Goal: Task Accomplishment & Management: Manage account settings

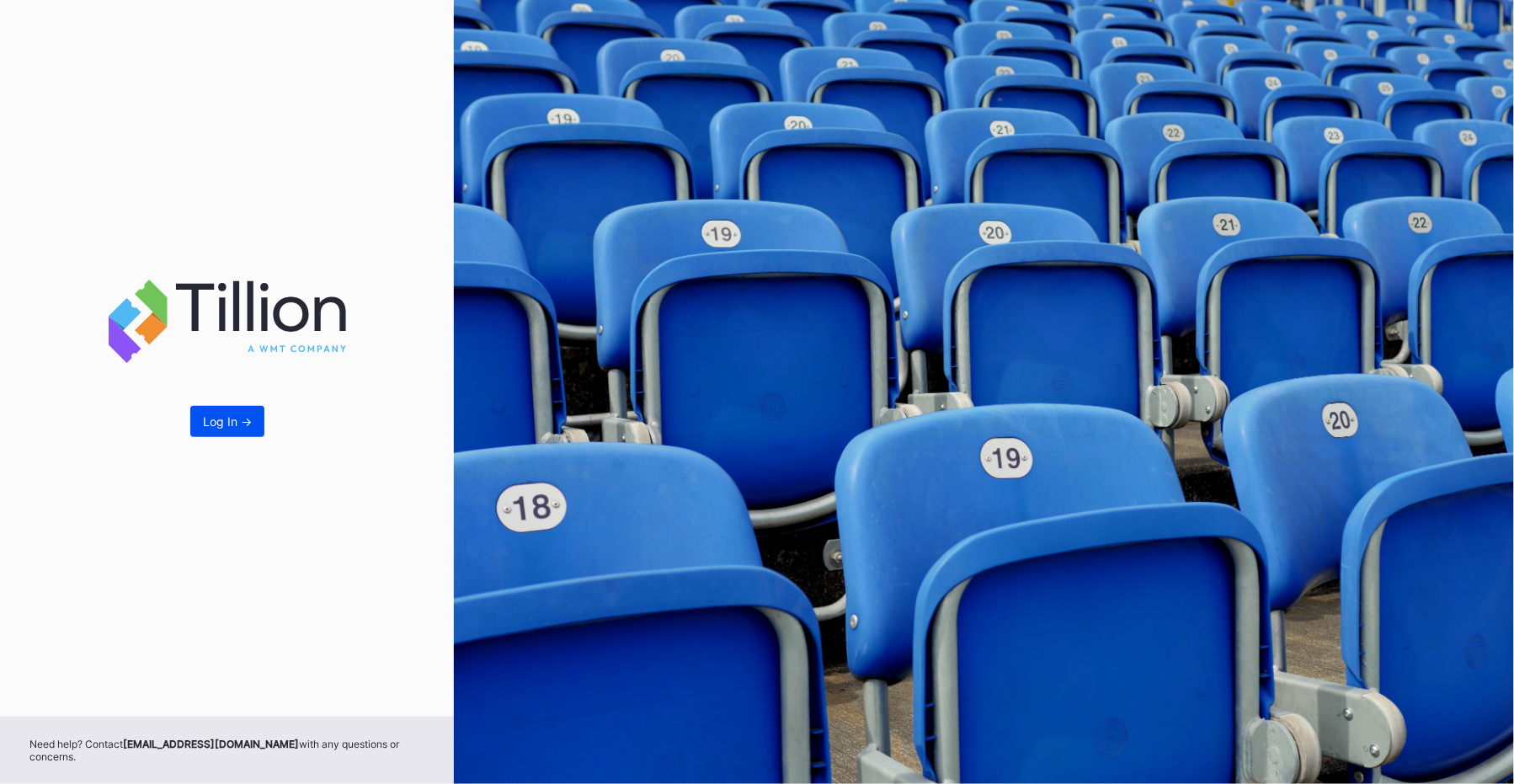
click at [230, 429] on div "Log In ->" at bounding box center [228, 421] width 49 height 15
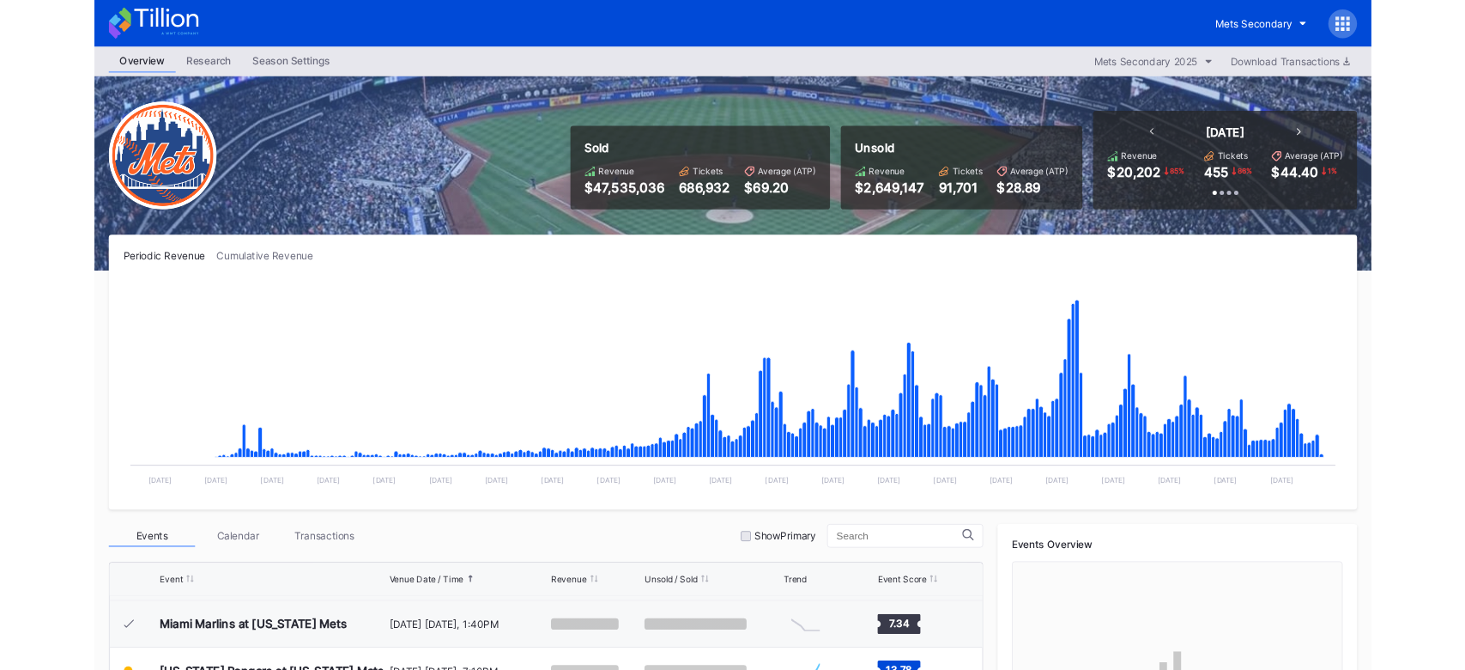
scroll to position [3900, 0]
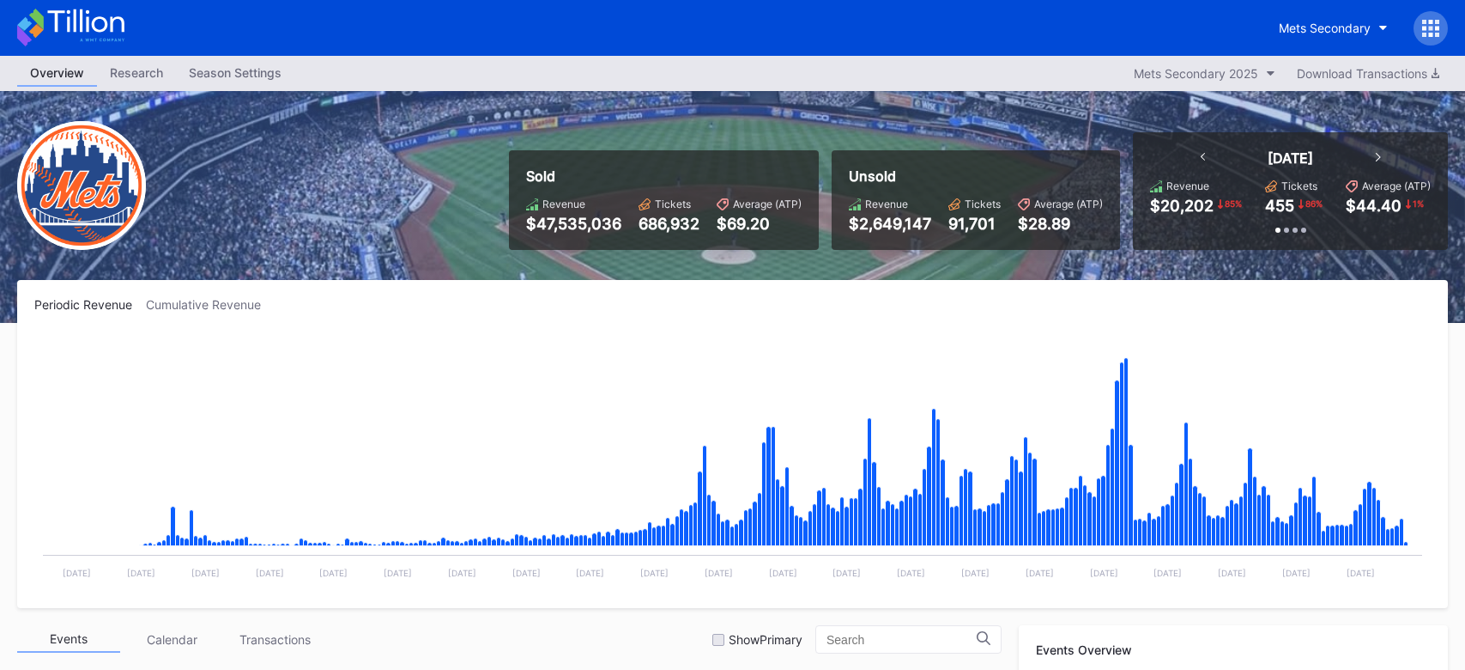
click at [251, 74] on div "Season Settings" at bounding box center [235, 72] width 118 height 25
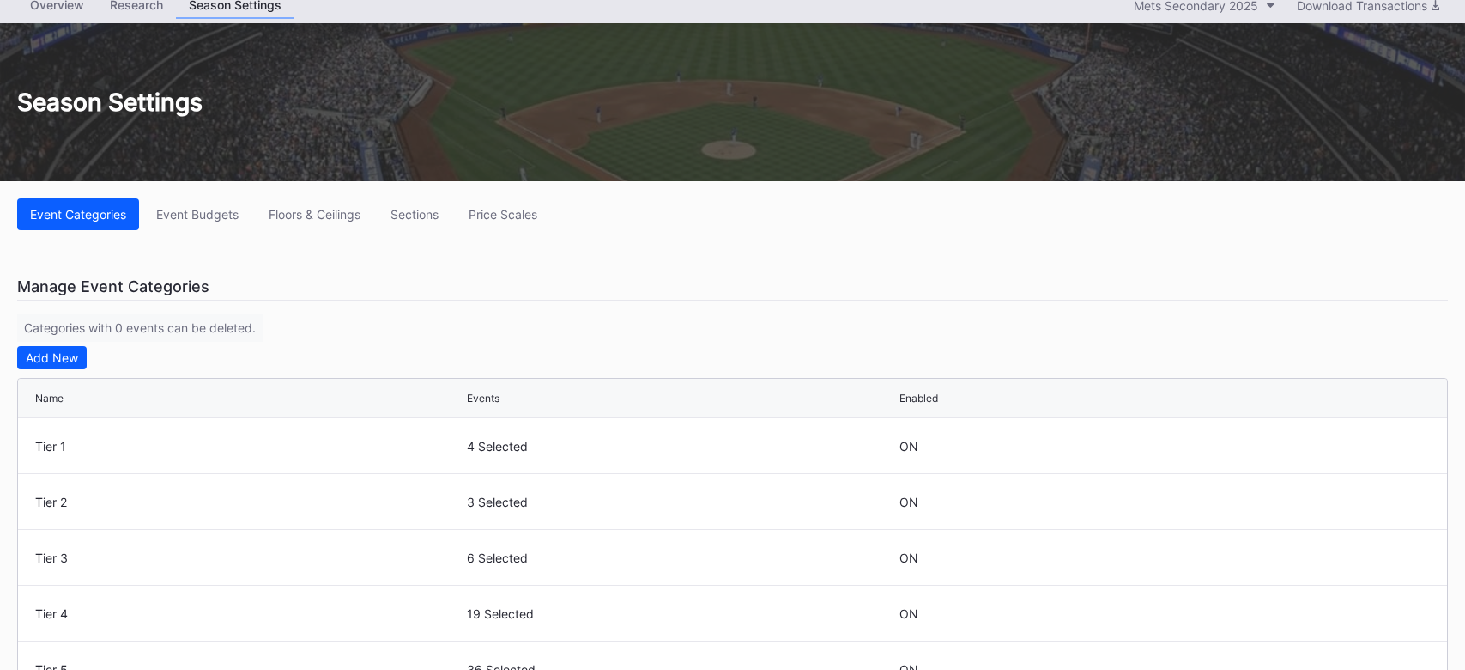
scroll to position [33, 0]
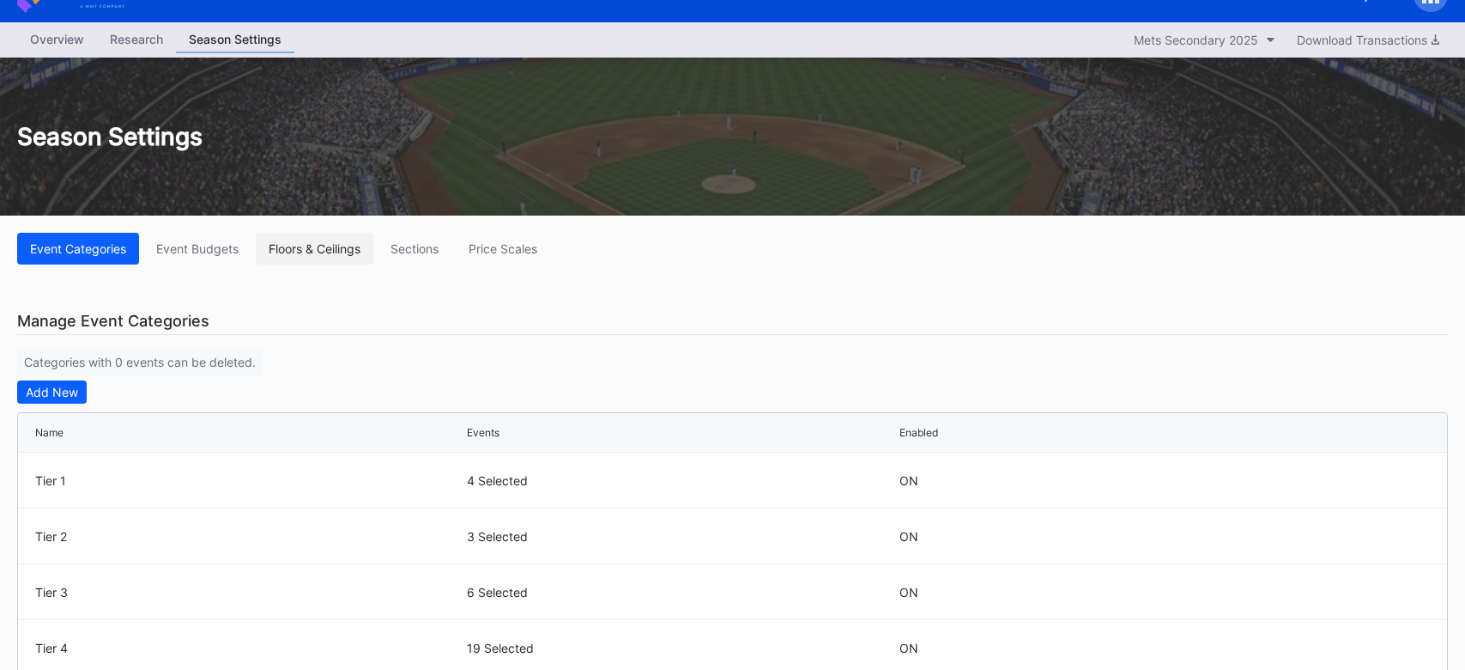
click at [307, 244] on div "Floors & Ceilings" at bounding box center [315, 248] width 92 height 15
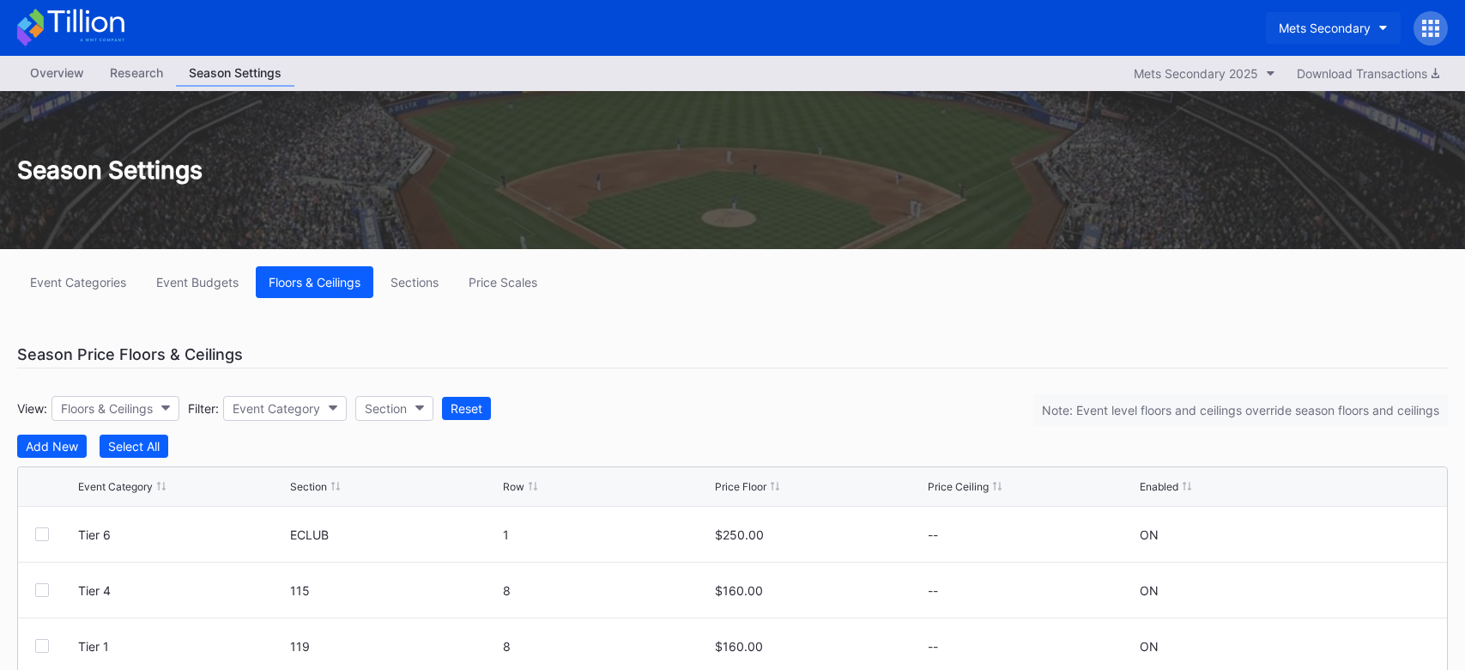
click at [1355, 25] on div "Mets Secondary" at bounding box center [1325, 28] width 92 height 15
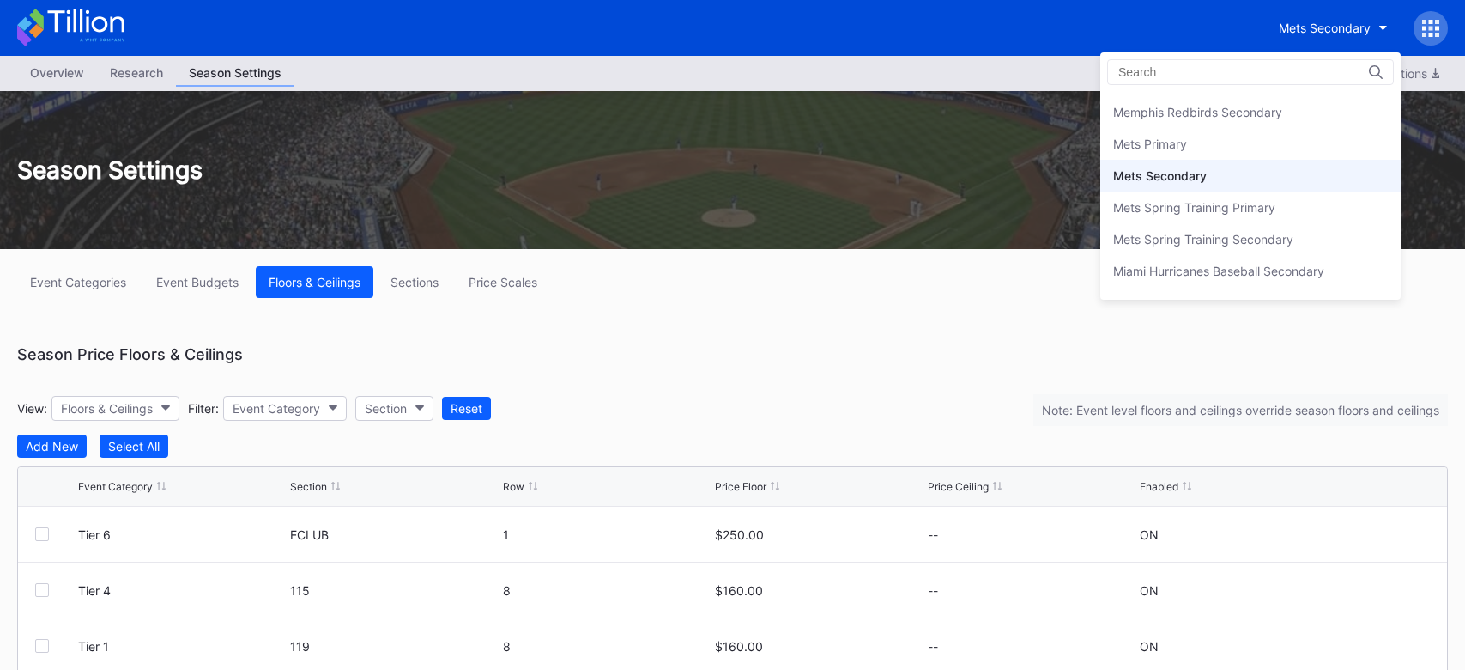
scroll to position [2629, 0]
click at [1207, 130] on div "Mets Primary" at bounding box center [1250, 146] width 300 height 32
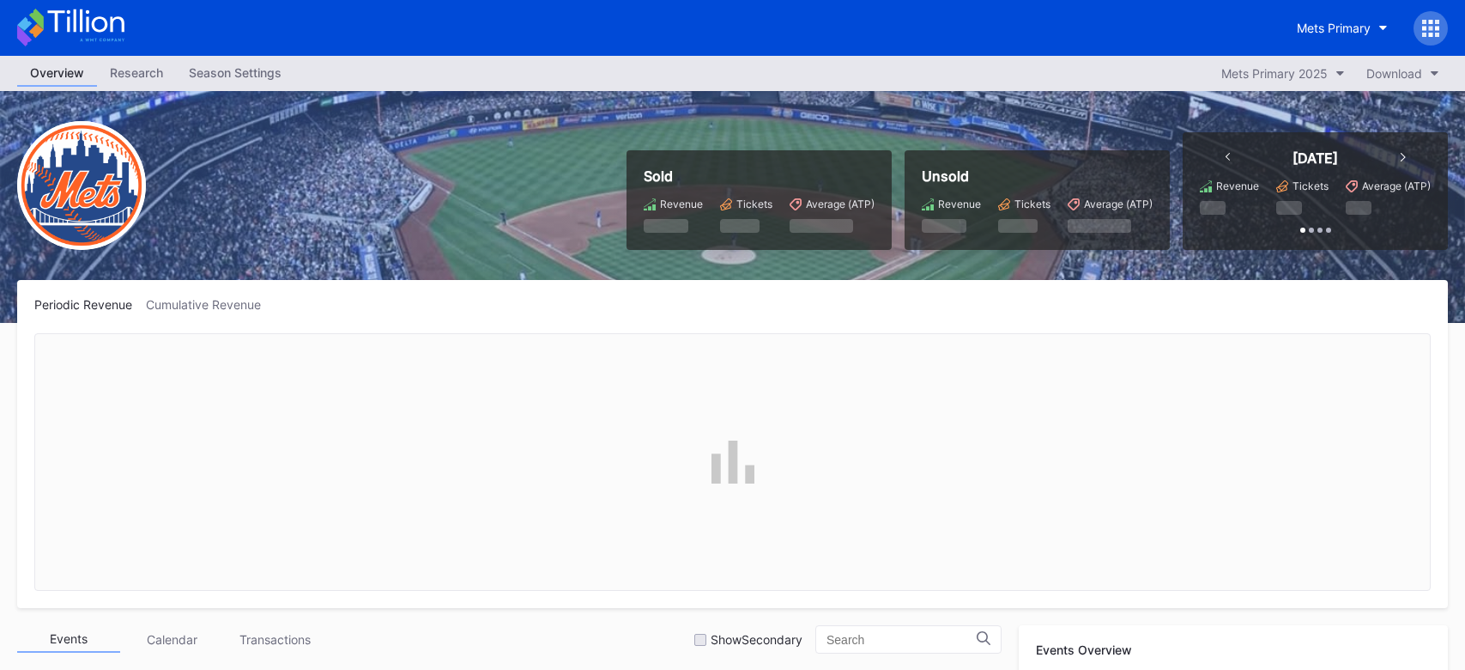
scroll to position [3900, 0]
click at [239, 80] on div "Season Settings" at bounding box center [235, 72] width 118 height 25
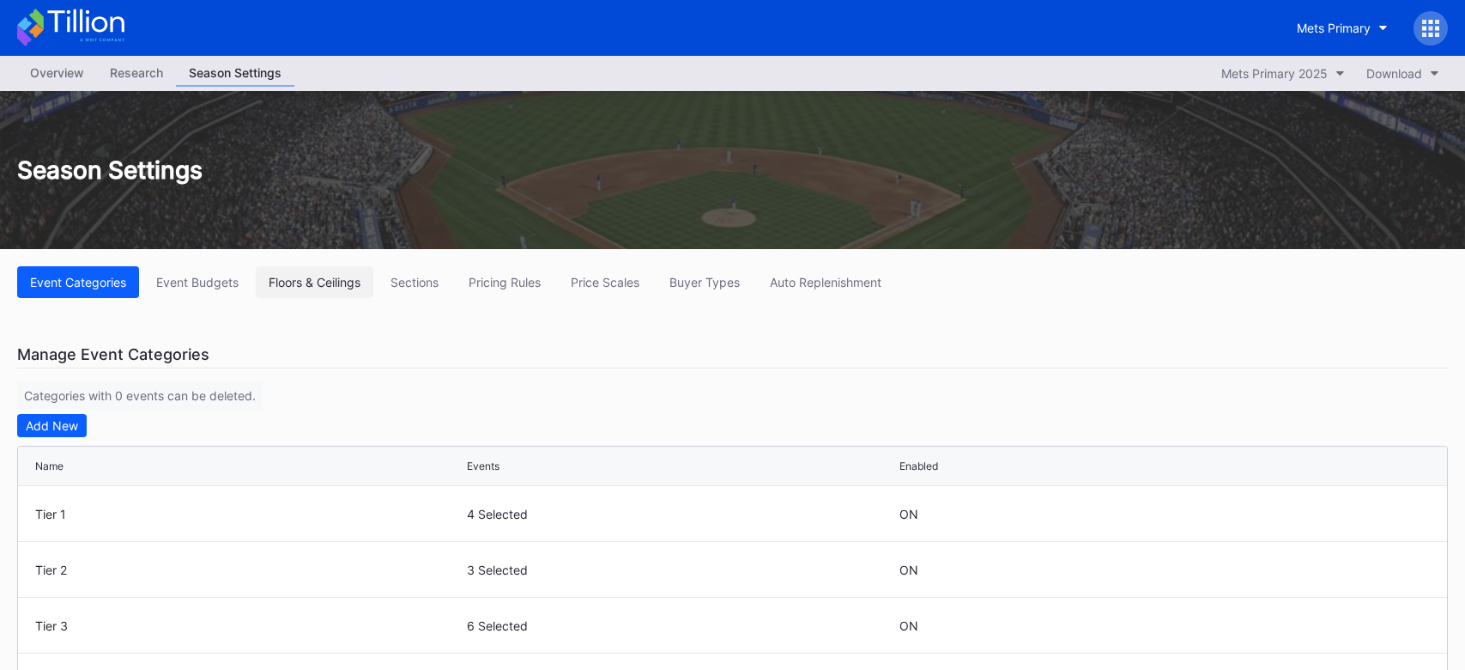
click at [330, 275] on div "Floors & Ceilings" at bounding box center [315, 282] width 92 height 15
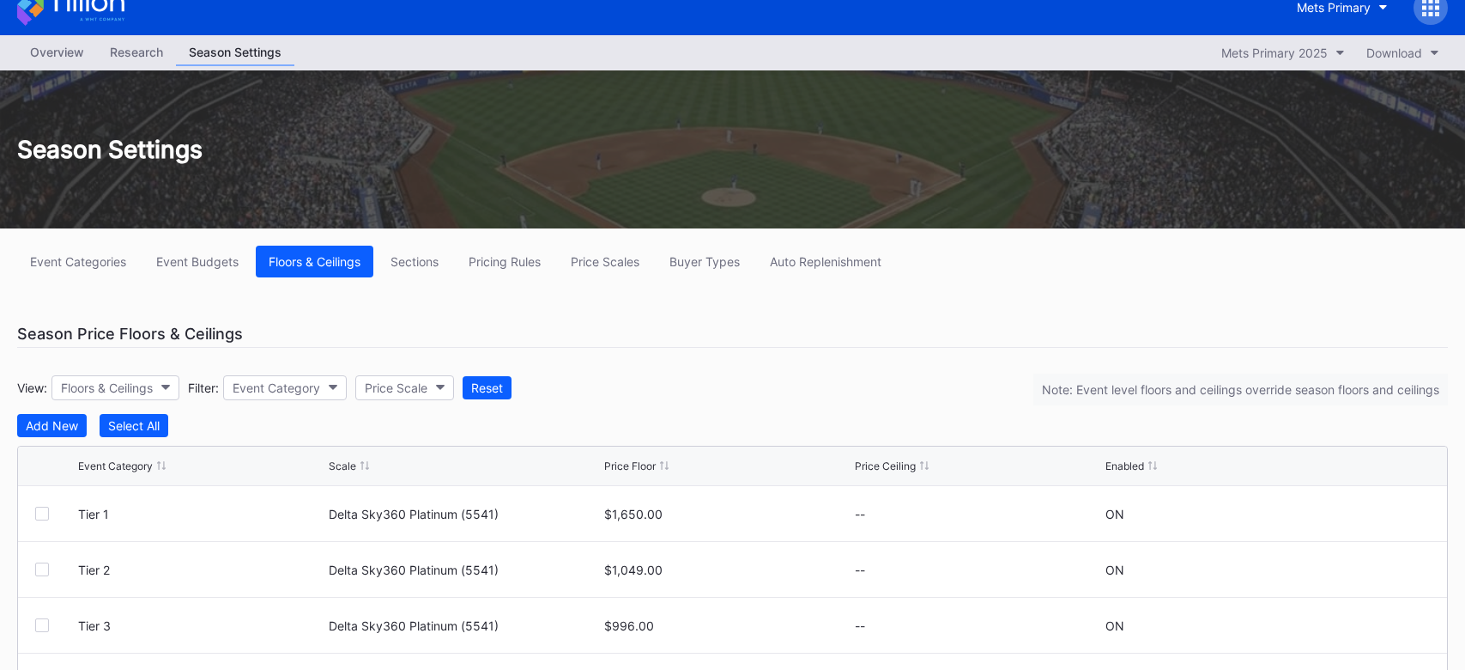
scroll to position [41, 0]
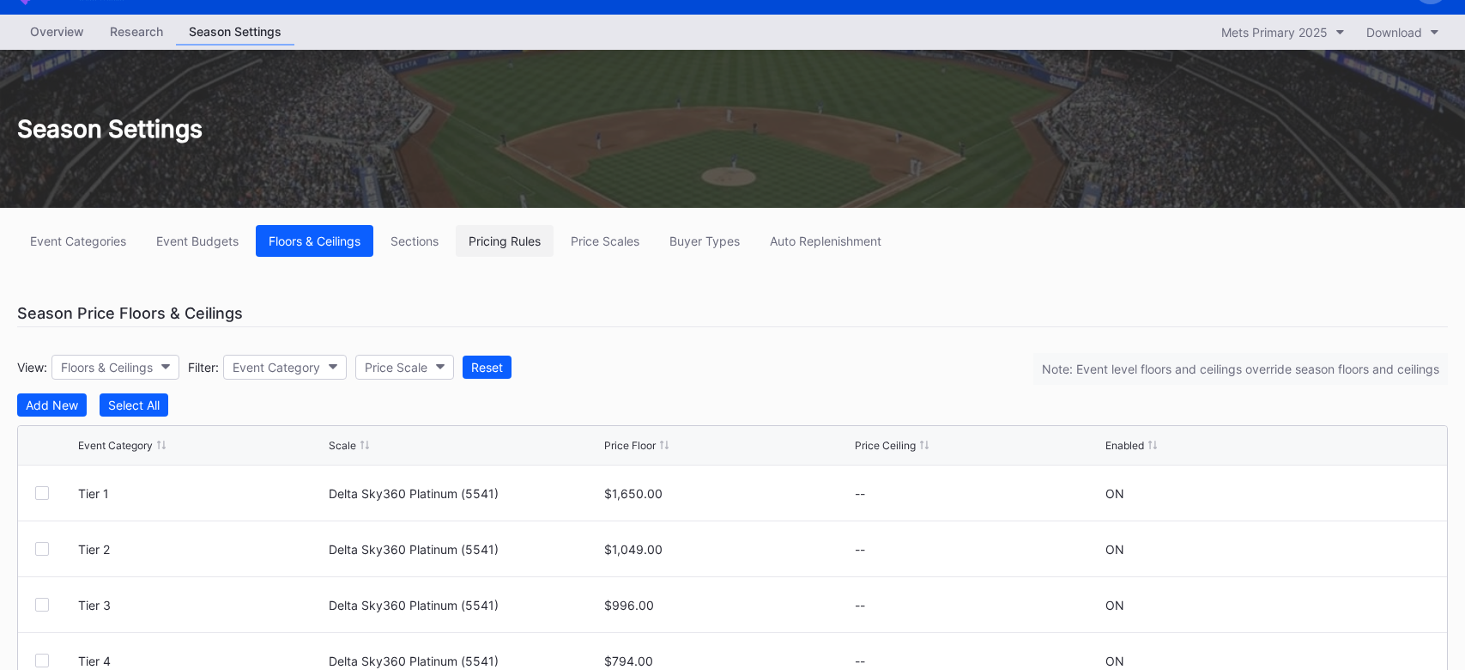
click at [534, 248] on button "Pricing Rules" at bounding box center [505, 241] width 98 height 32
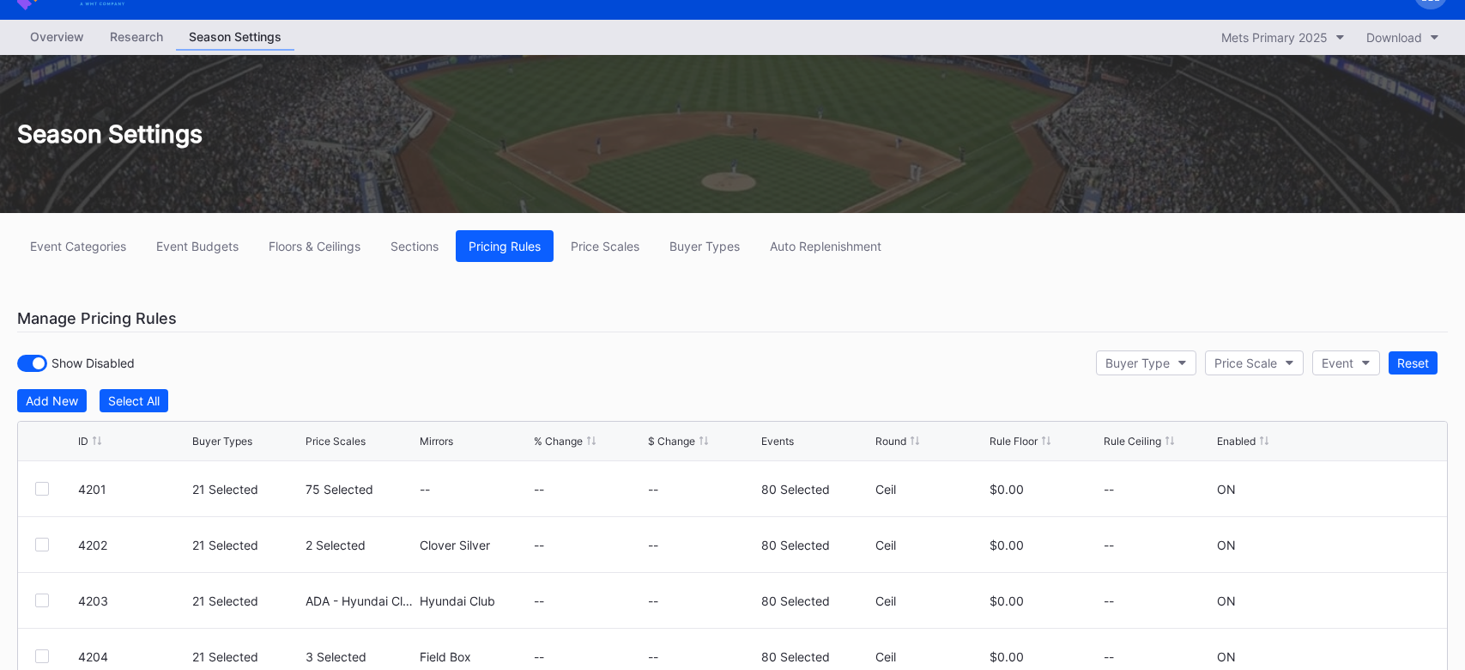
scroll to position [41, 0]
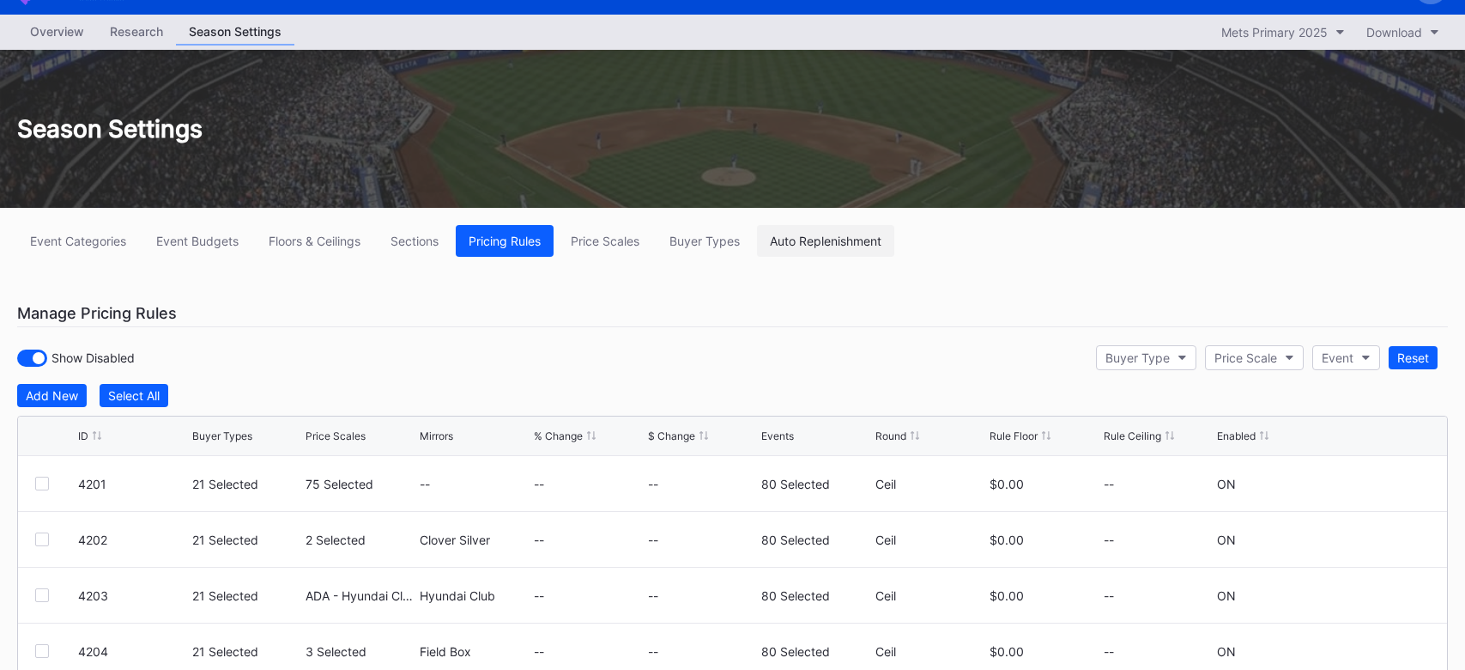
click at [799, 247] on button "Auto Replenishment" at bounding box center [825, 241] width 137 height 32
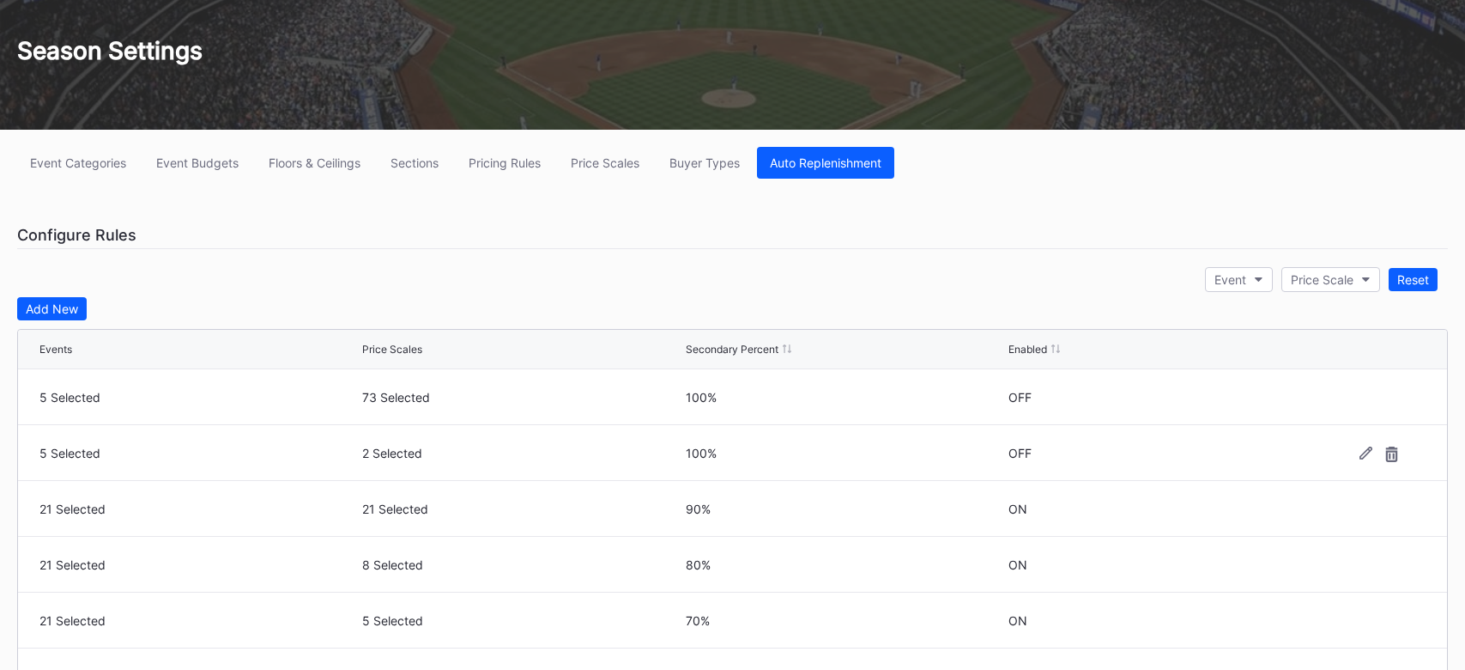
scroll to position [114, 0]
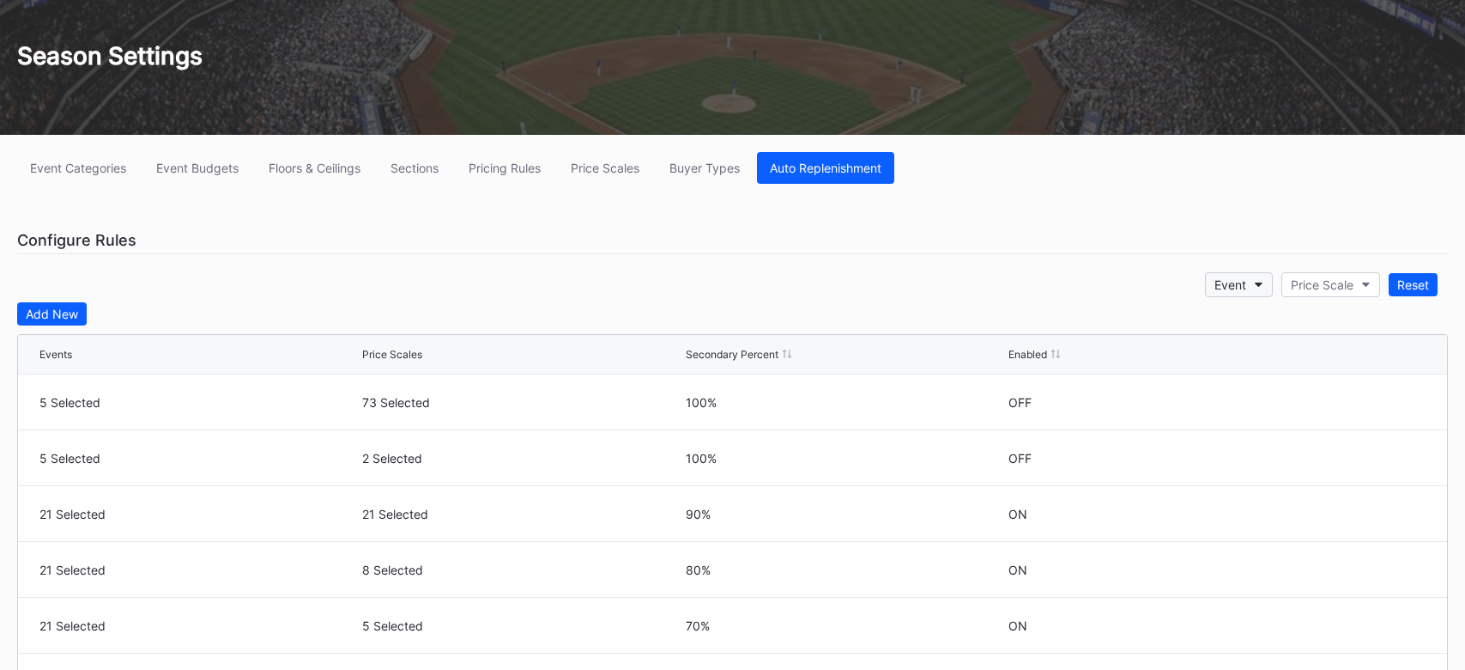
click at [1218, 288] on div "Event" at bounding box center [1231, 284] width 32 height 15
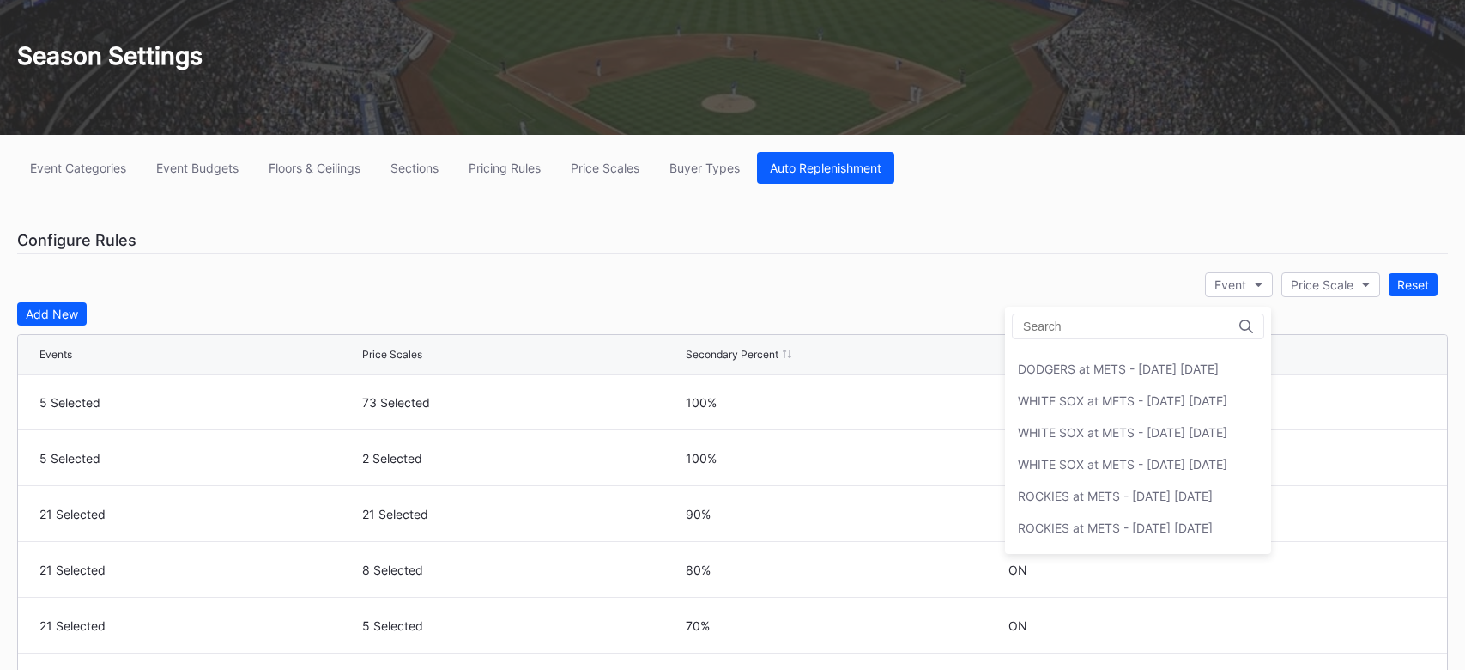
scroll to position [2053, 0]
click at [1147, 461] on div "PADRES at METS - September 18 Thursday" at bounding box center [1112, 468] width 189 height 15
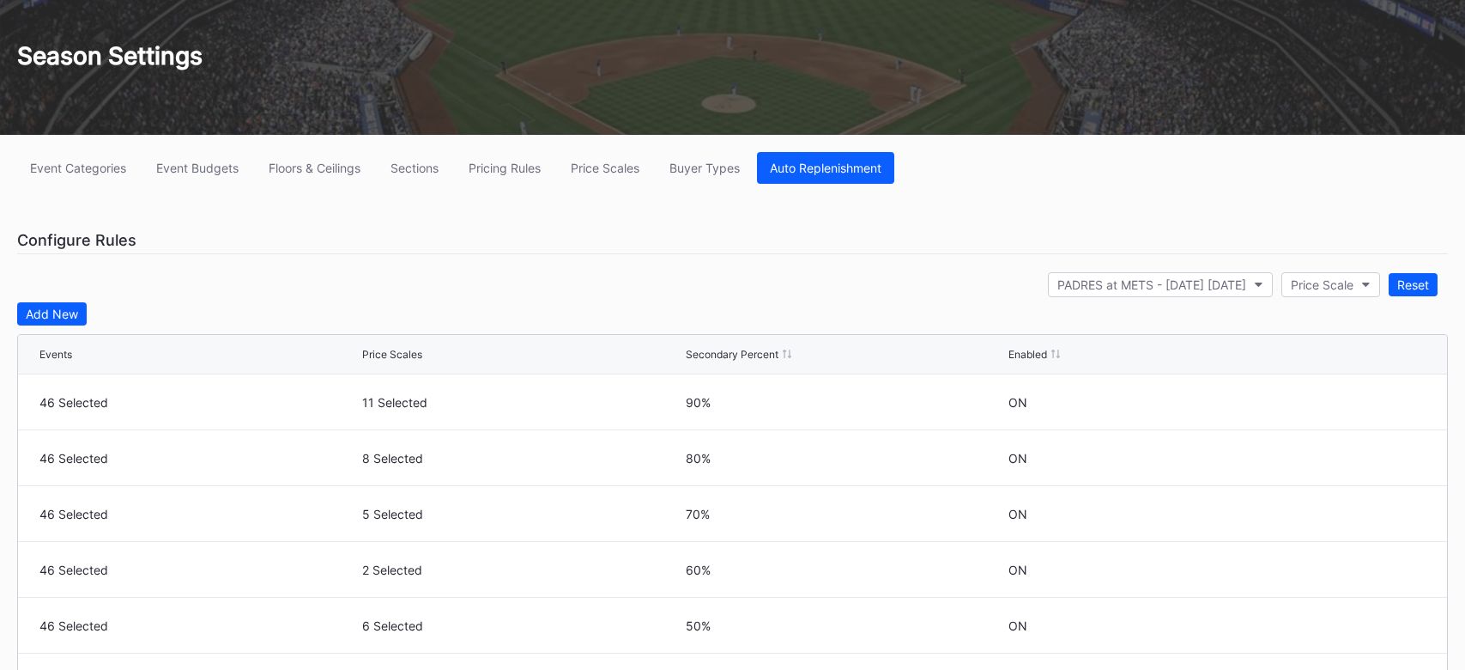
click at [1360, 400] on icon at bounding box center [1366, 402] width 13 height 13
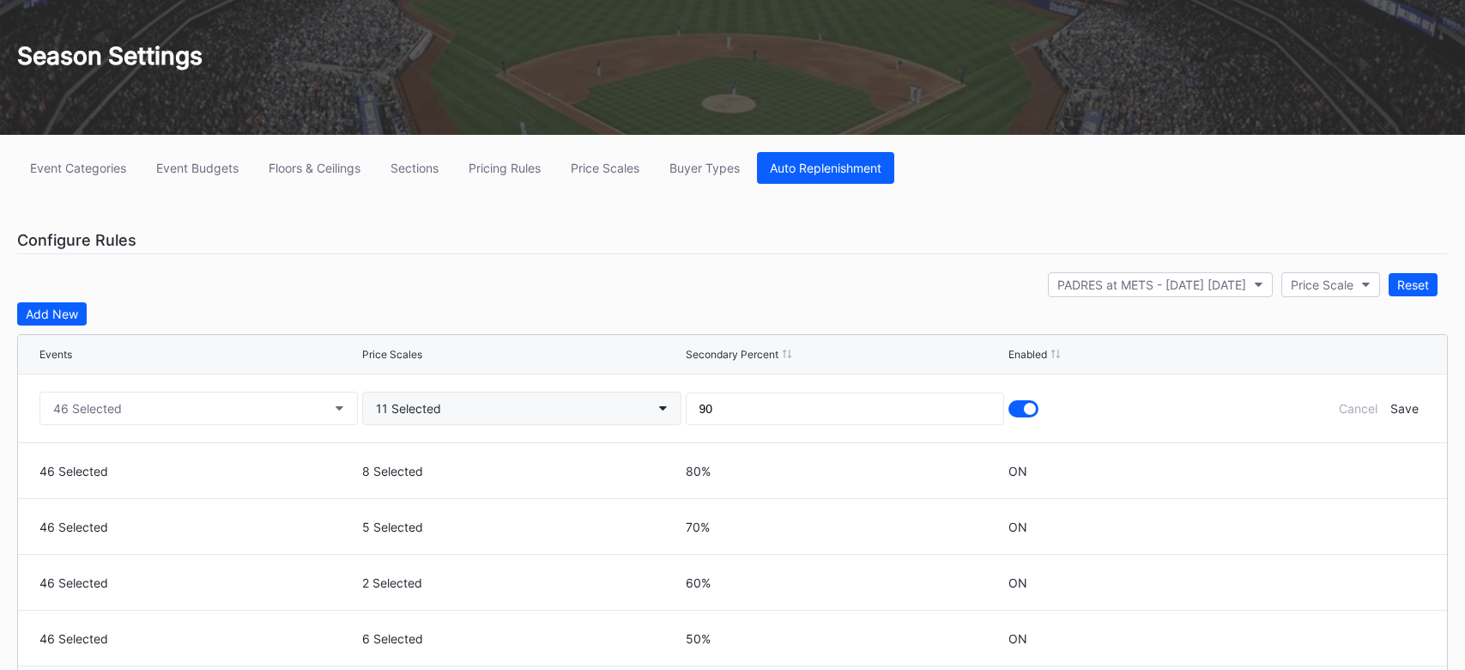
click at [538, 406] on button "11 Selected" at bounding box center [521, 407] width 318 height 33
click at [706, 175] on button "Buyer Types" at bounding box center [705, 168] width 96 height 32
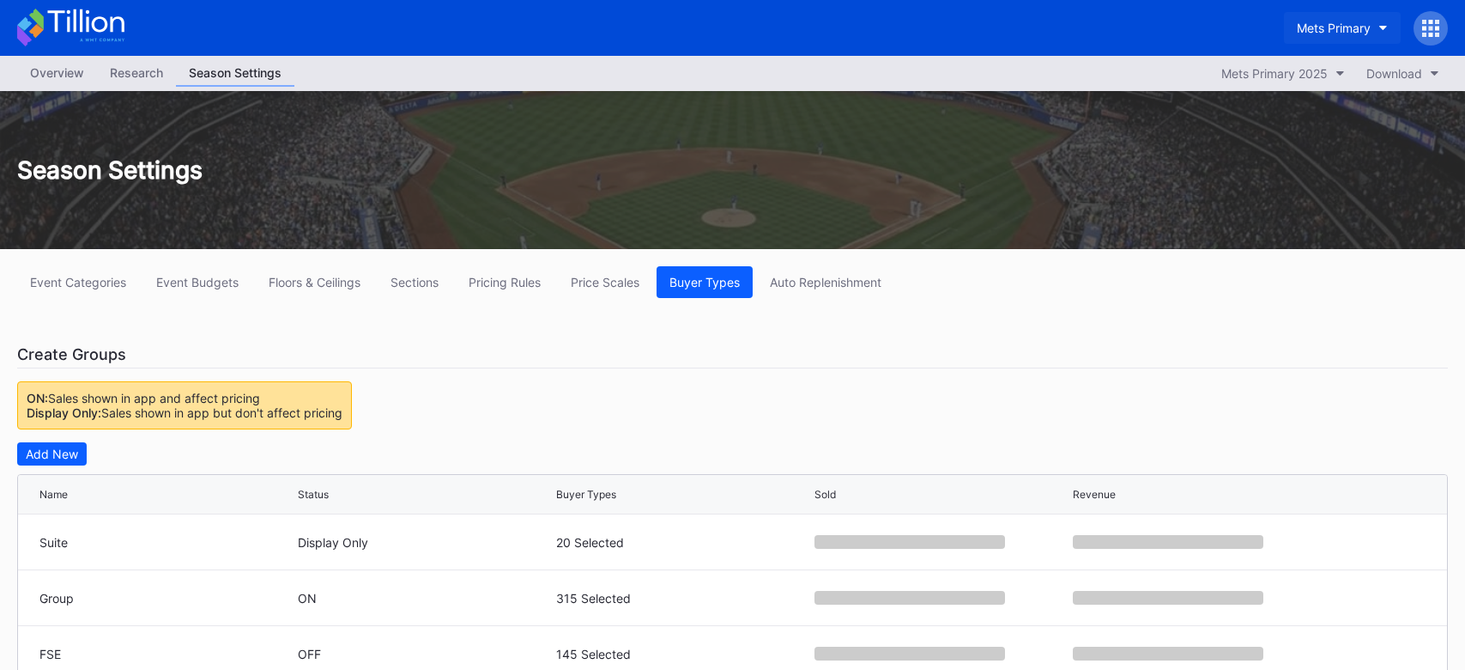
click at [1322, 21] on div "Mets Primary" at bounding box center [1334, 28] width 74 height 15
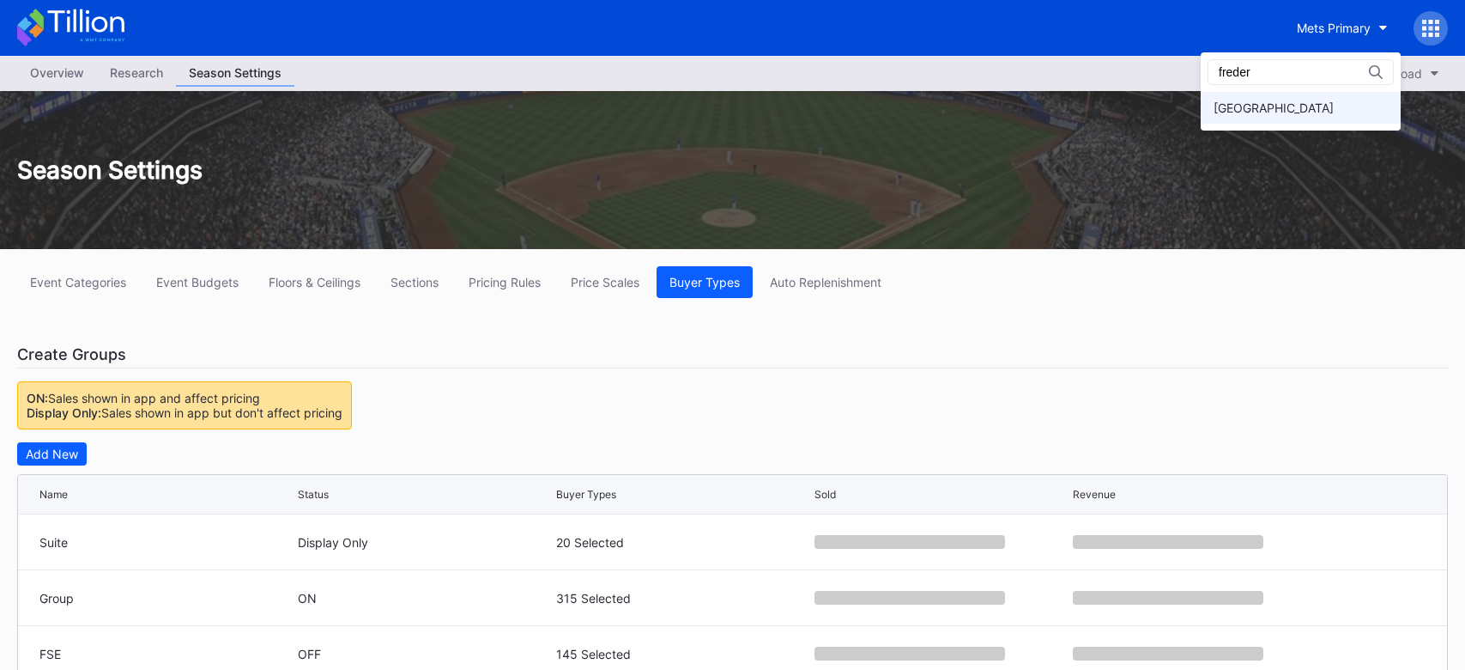
type input "freder"
click at [1277, 105] on div "[GEOGRAPHIC_DATA]" at bounding box center [1274, 107] width 120 height 15
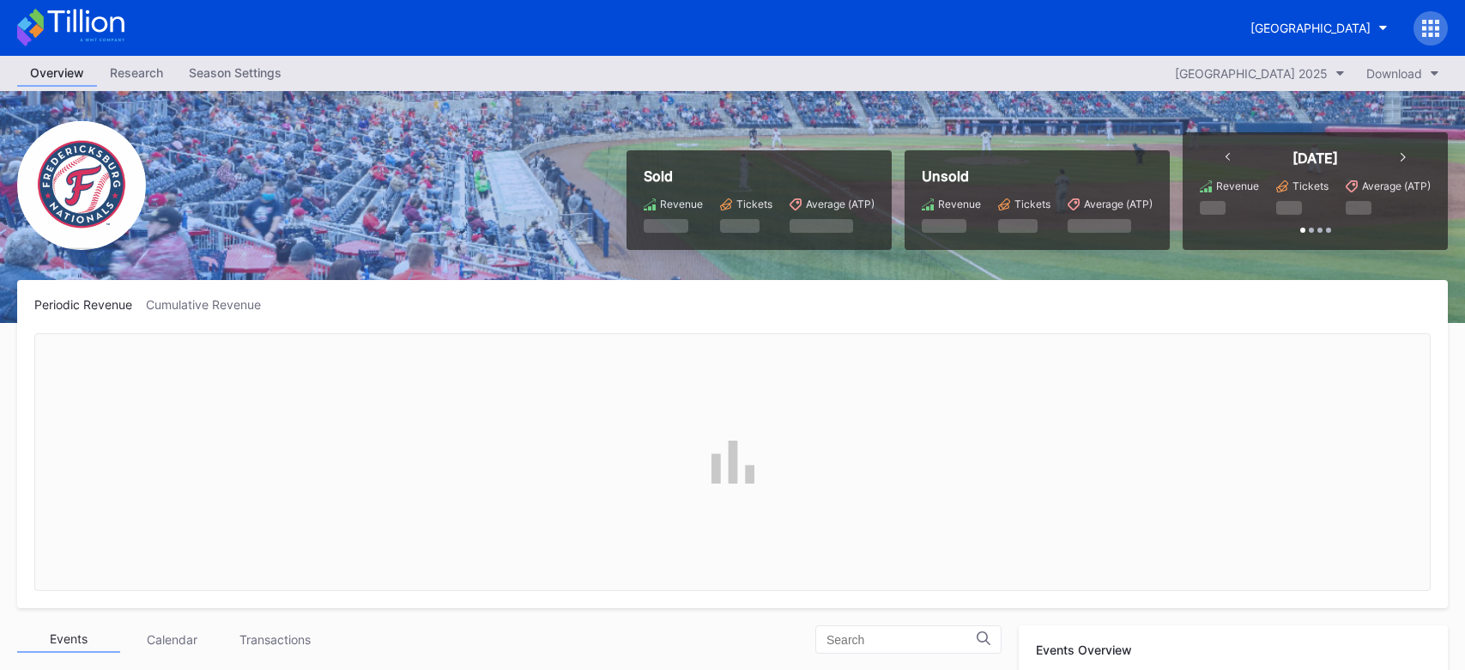
scroll to position [3119, 0]
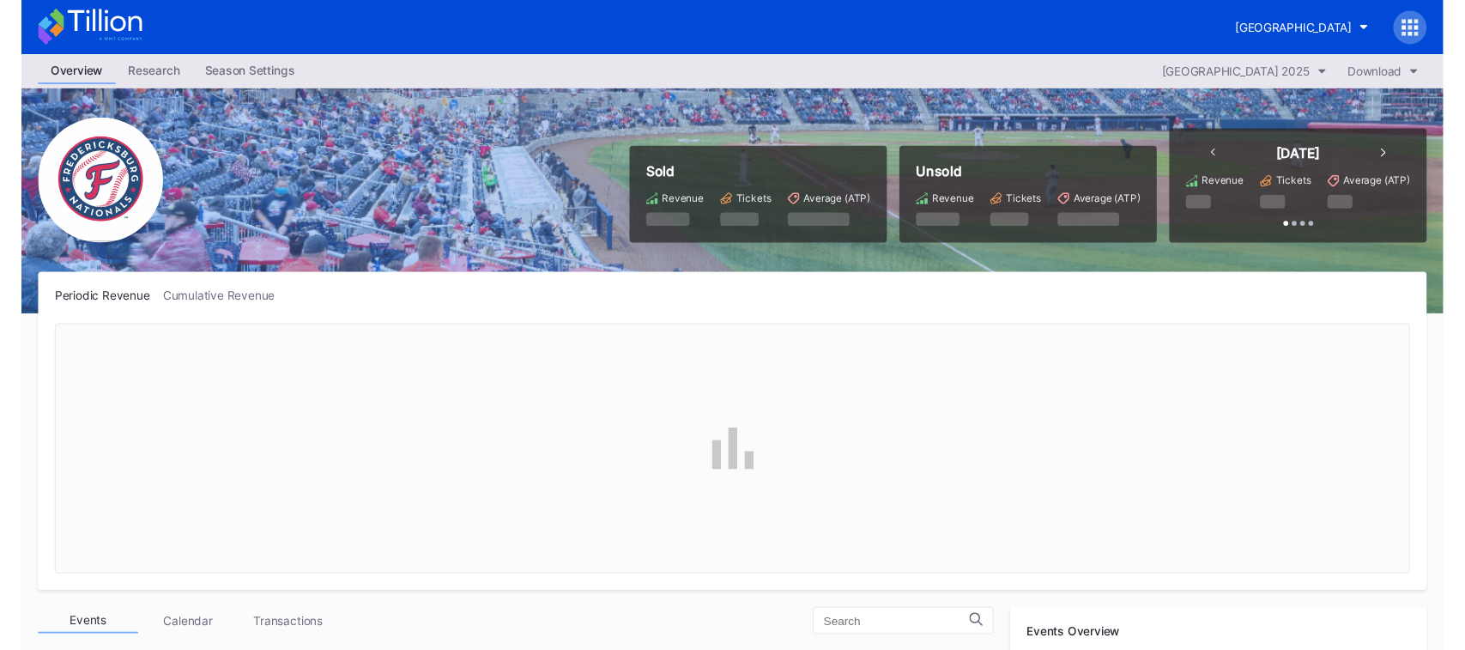
scroll to position [3119, 0]
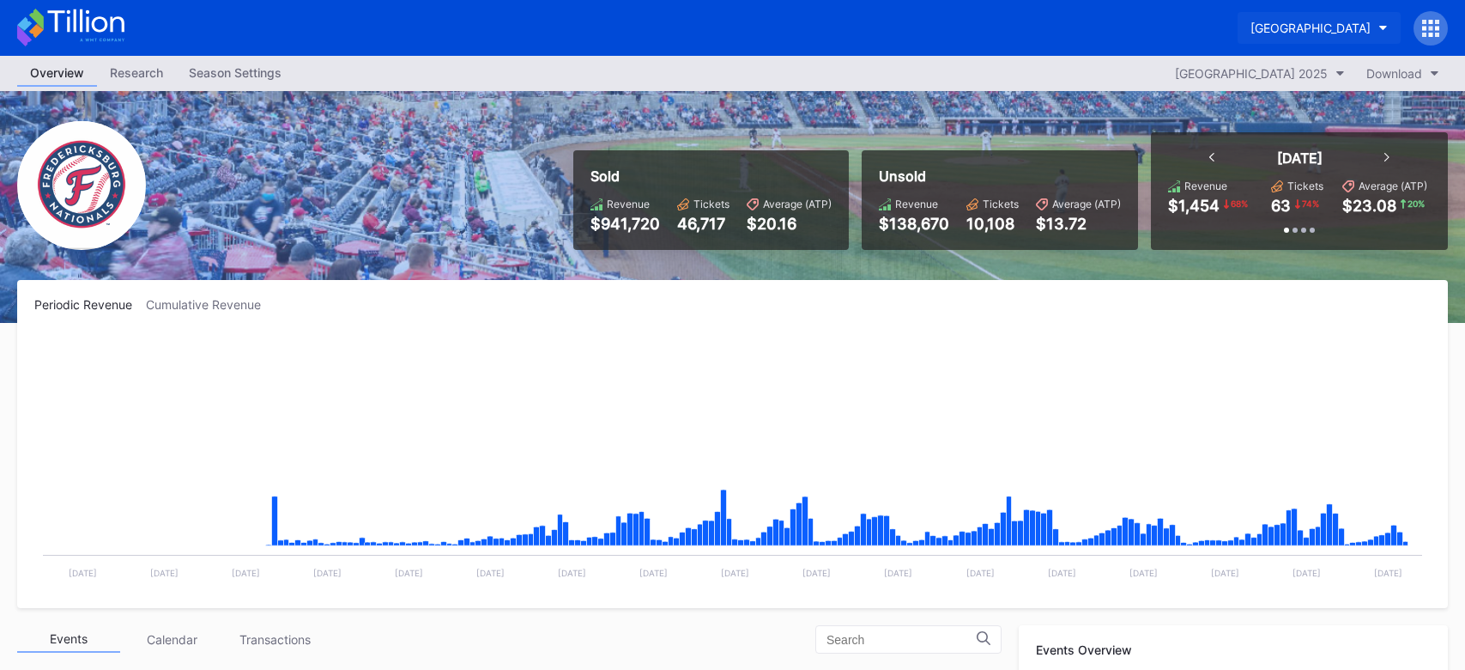
click at [1247, 35] on button "[GEOGRAPHIC_DATA]" at bounding box center [1319, 28] width 163 height 32
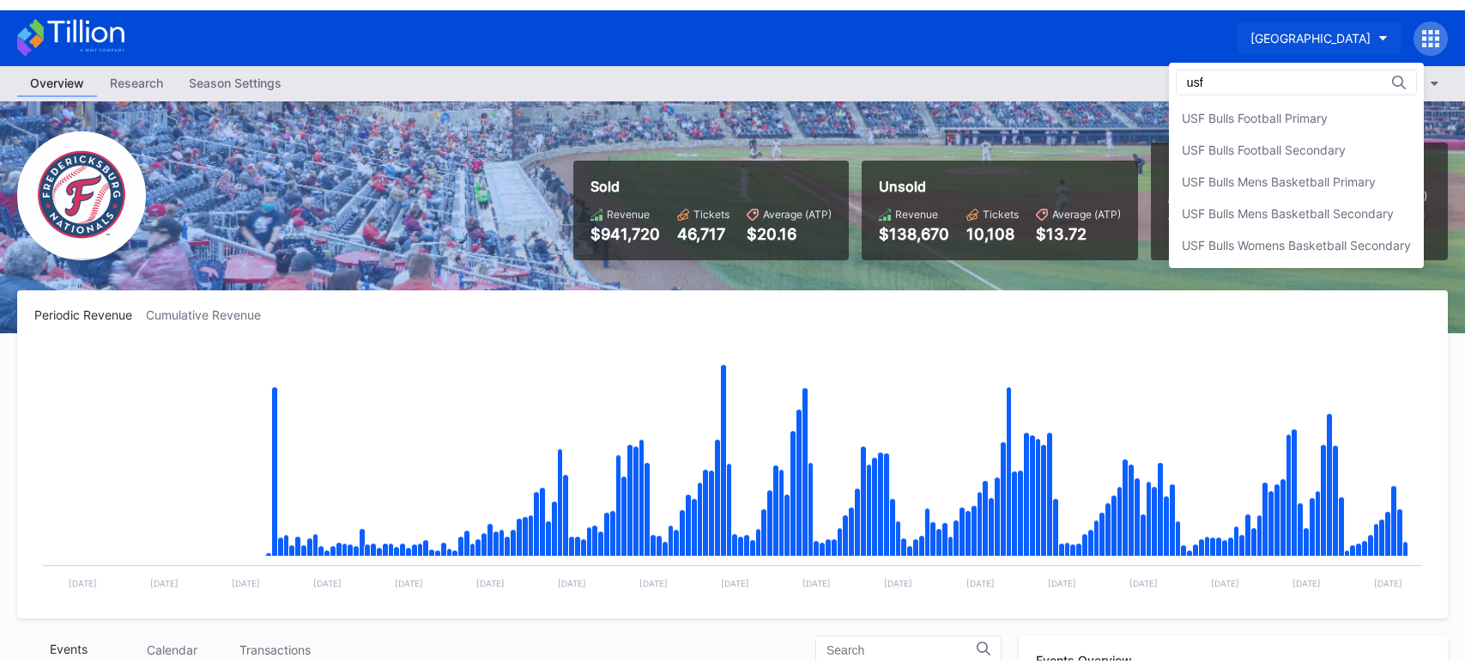
scroll to position [0, 0]
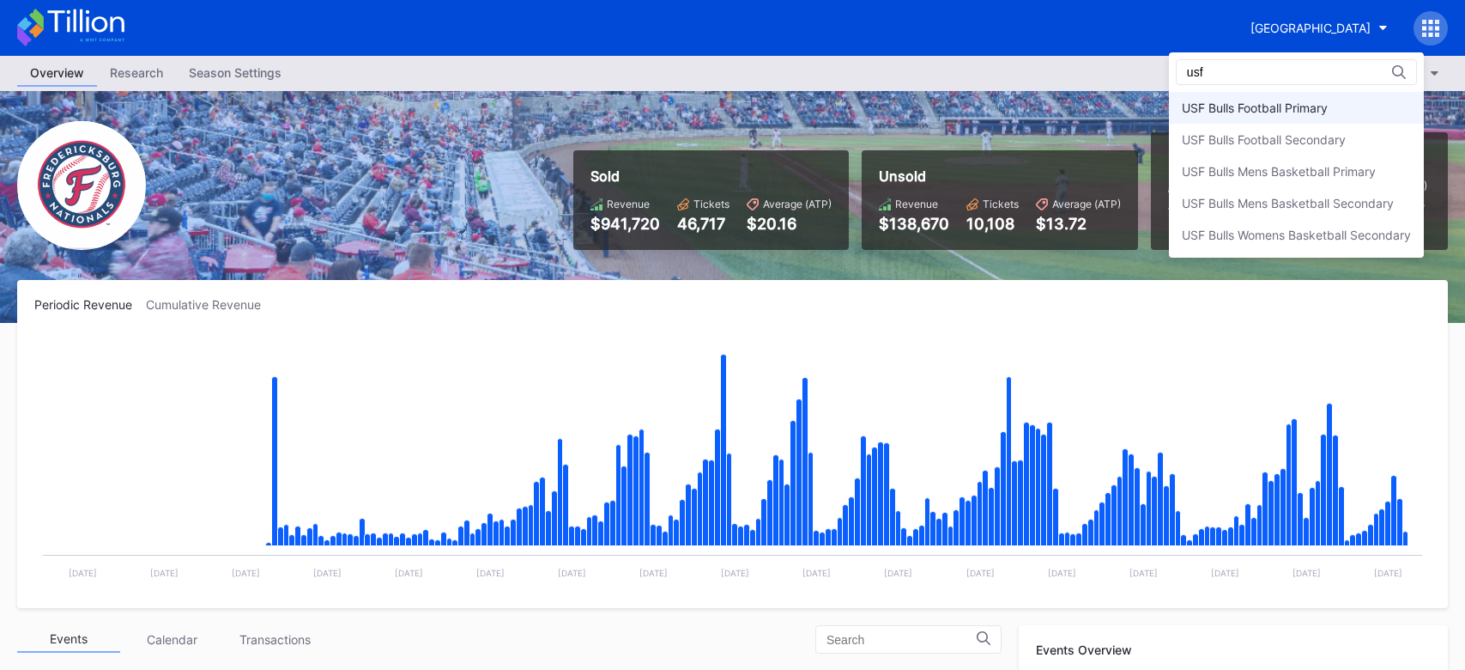
type input "usf"
click at [1246, 102] on div "USF Bulls Football Primary" at bounding box center [1255, 107] width 146 height 15
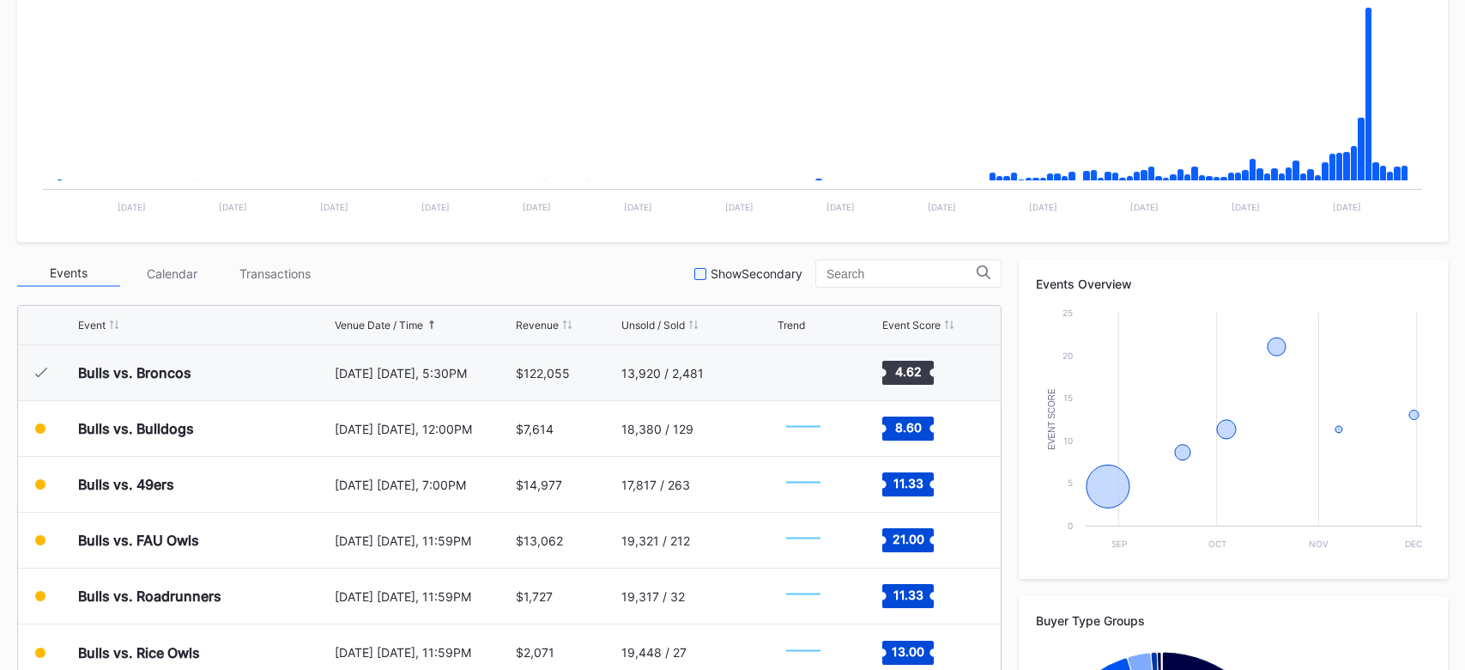
scroll to position [397, 0]
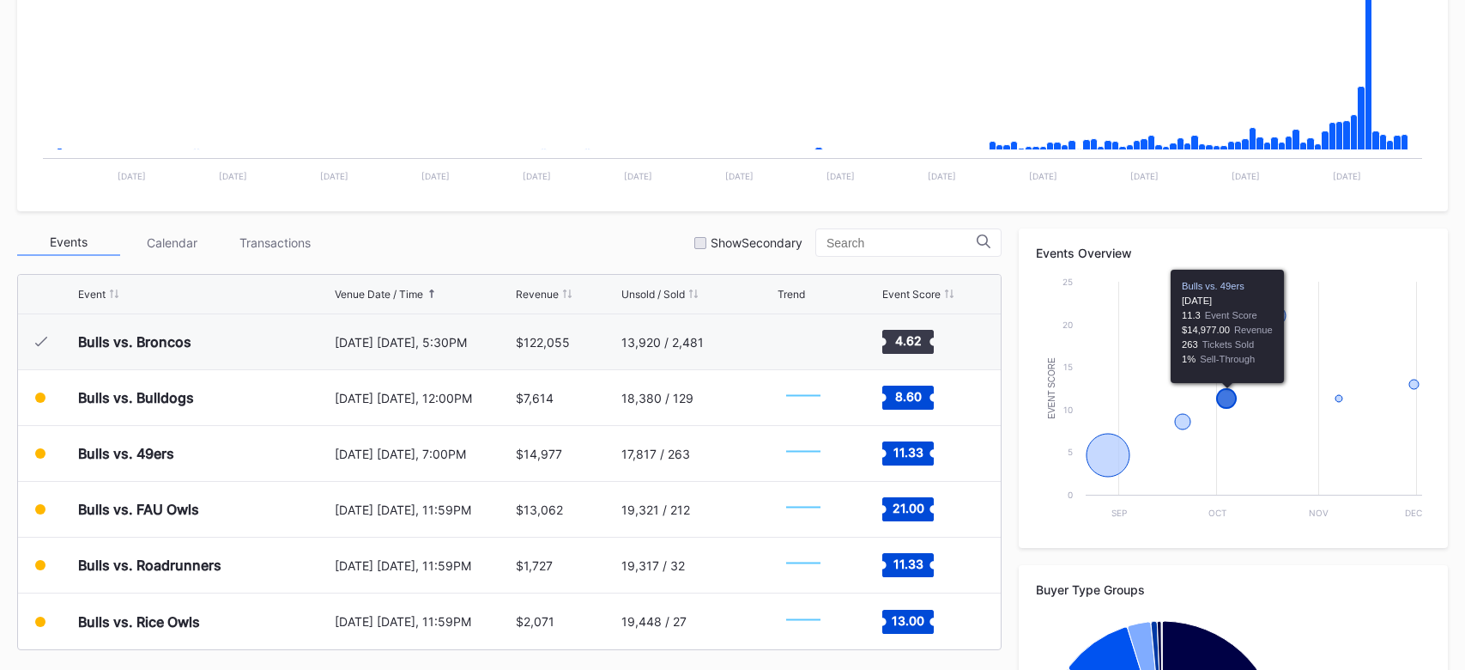
click at [1222, 404] on icon "Chart title" at bounding box center [1226, 398] width 19 height 19
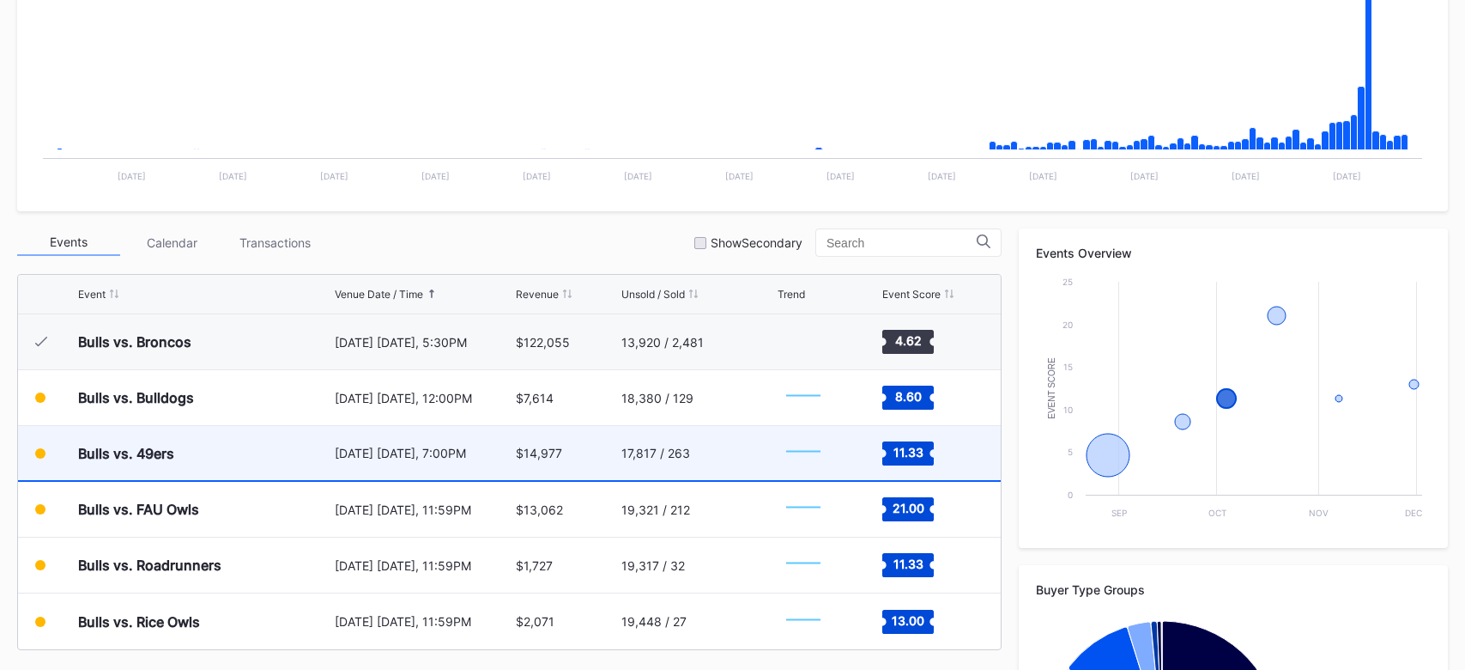
click at [400, 459] on div "[DATE] [DATE], 7:00PM" at bounding box center [423, 453] width 177 height 15
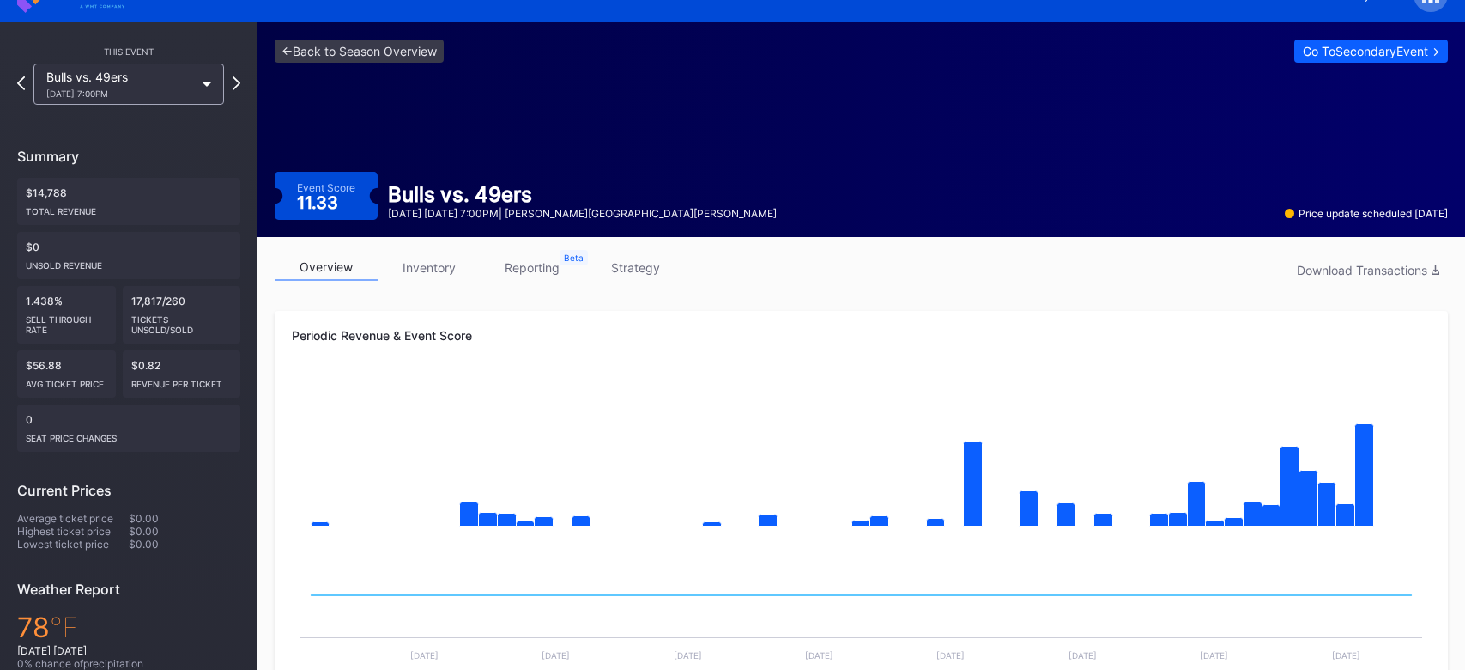
scroll to position [36, 0]
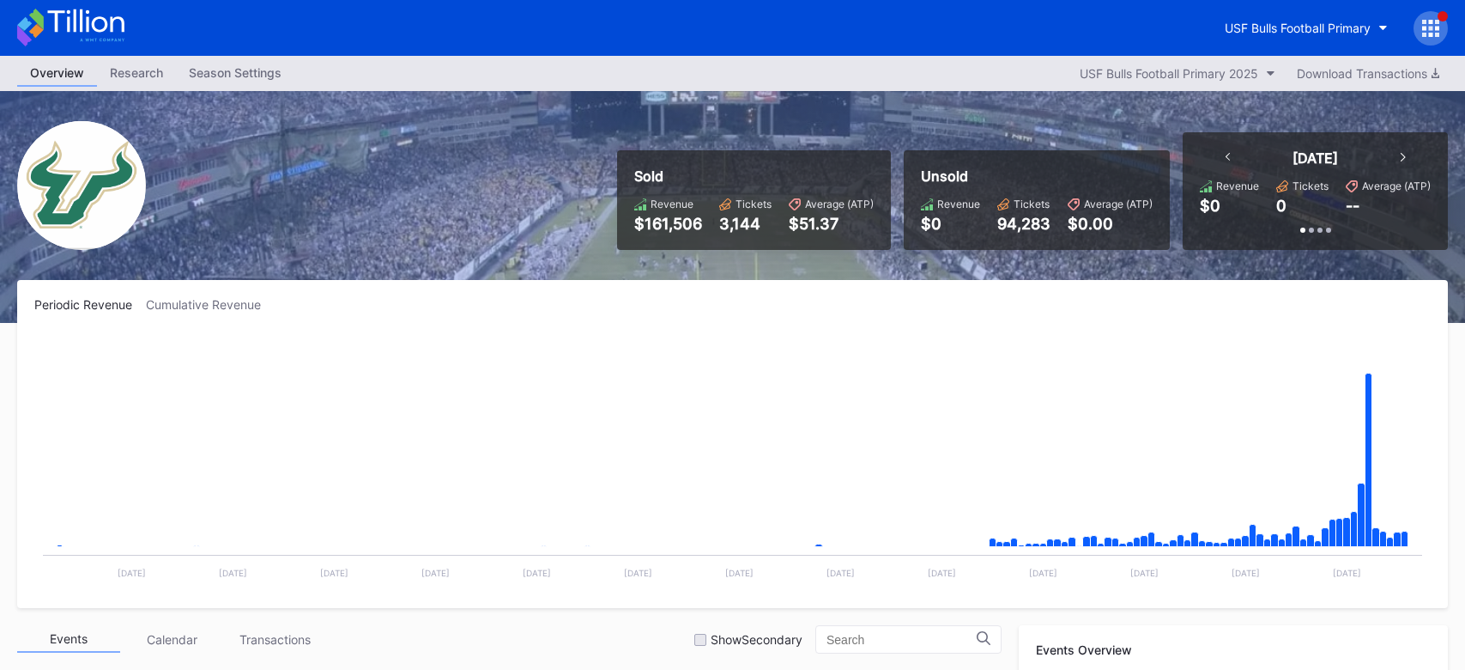
click at [191, 300] on div "Cumulative Revenue" at bounding box center [210, 304] width 129 height 15
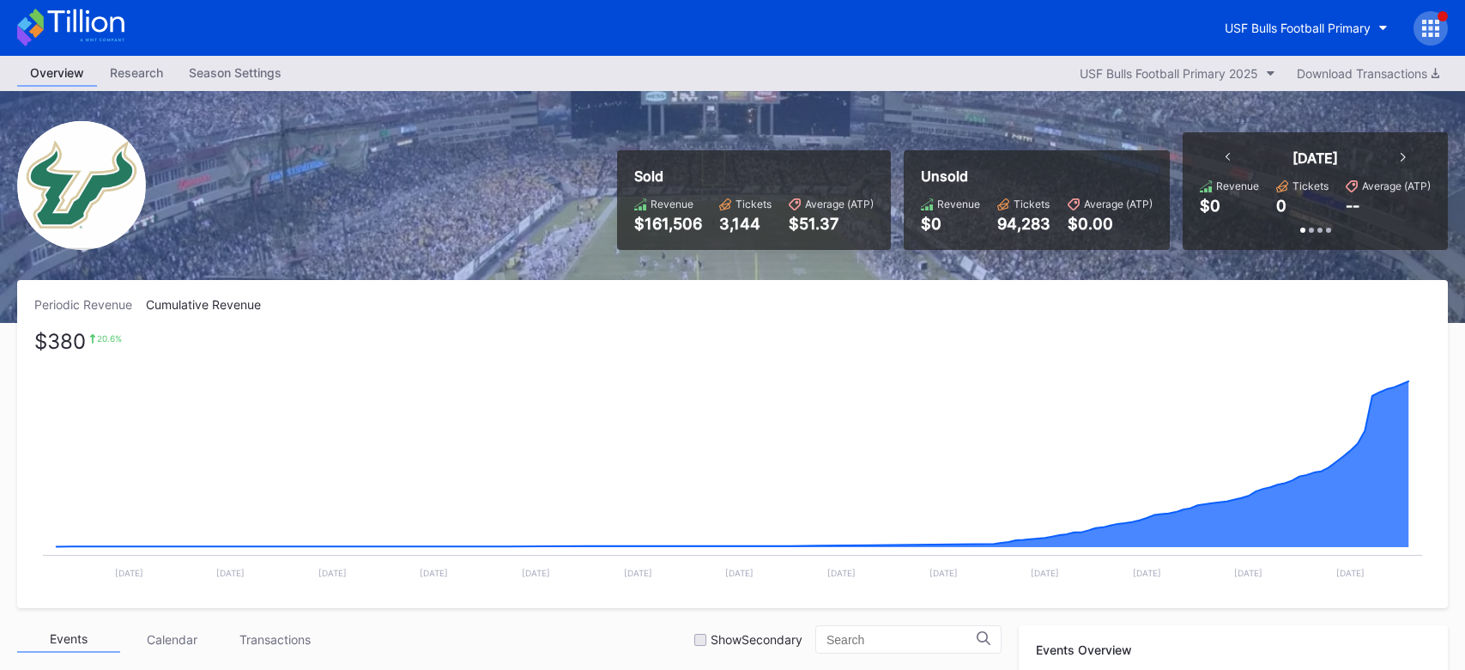
click at [81, 309] on div "Periodic Revenue" at bounding box center [90, 304] width 112 height 15
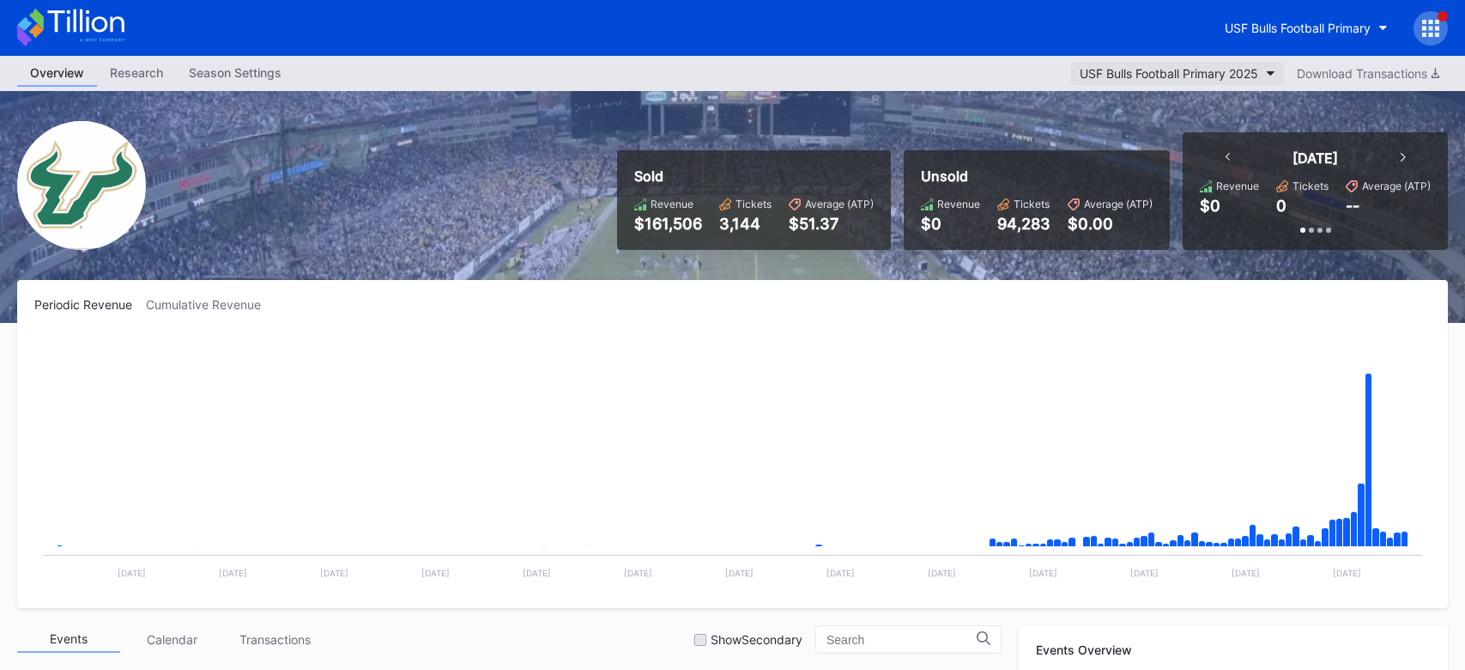
click at [1199, 67] on div "USF Bulls Football Primary 2025" at bounding box center [1169, 73] width 179 height 15
click at [232, 76] on div "Season Settings" at bounding box center [235, 72] width 118 height 25
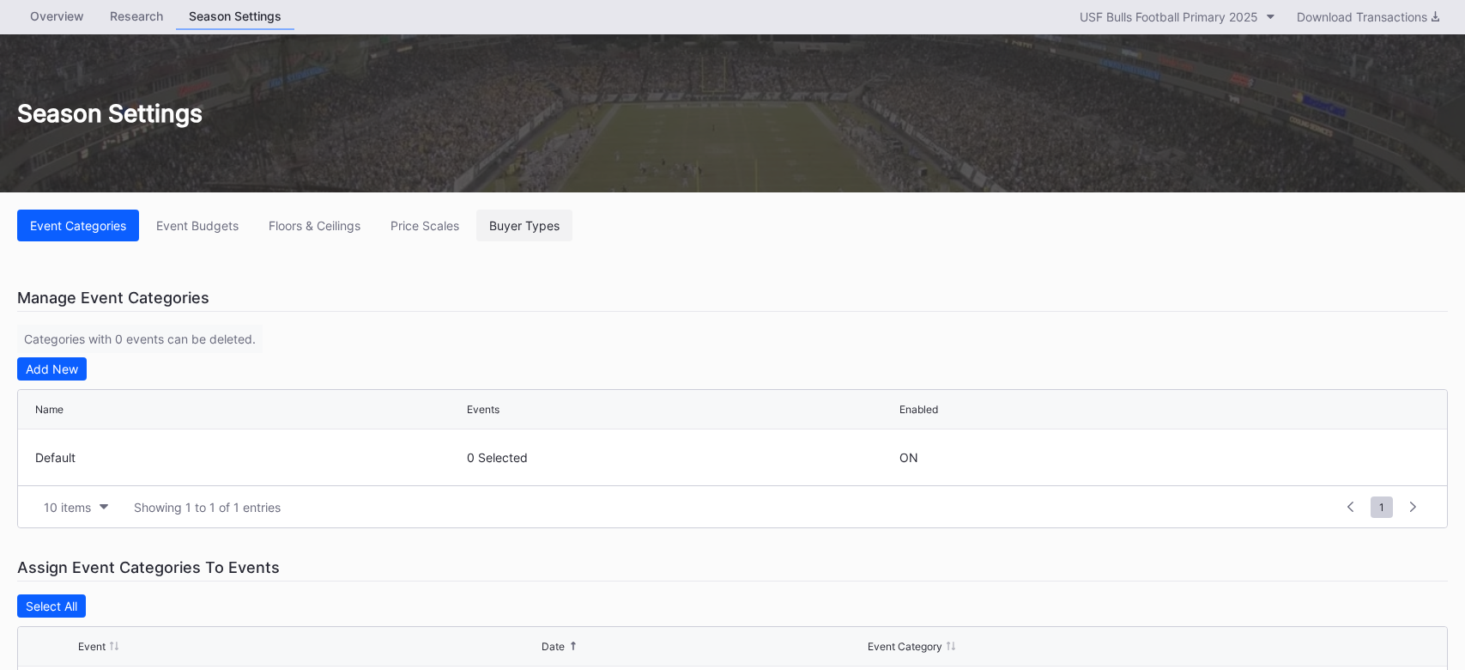
scroll to position [60, 0]
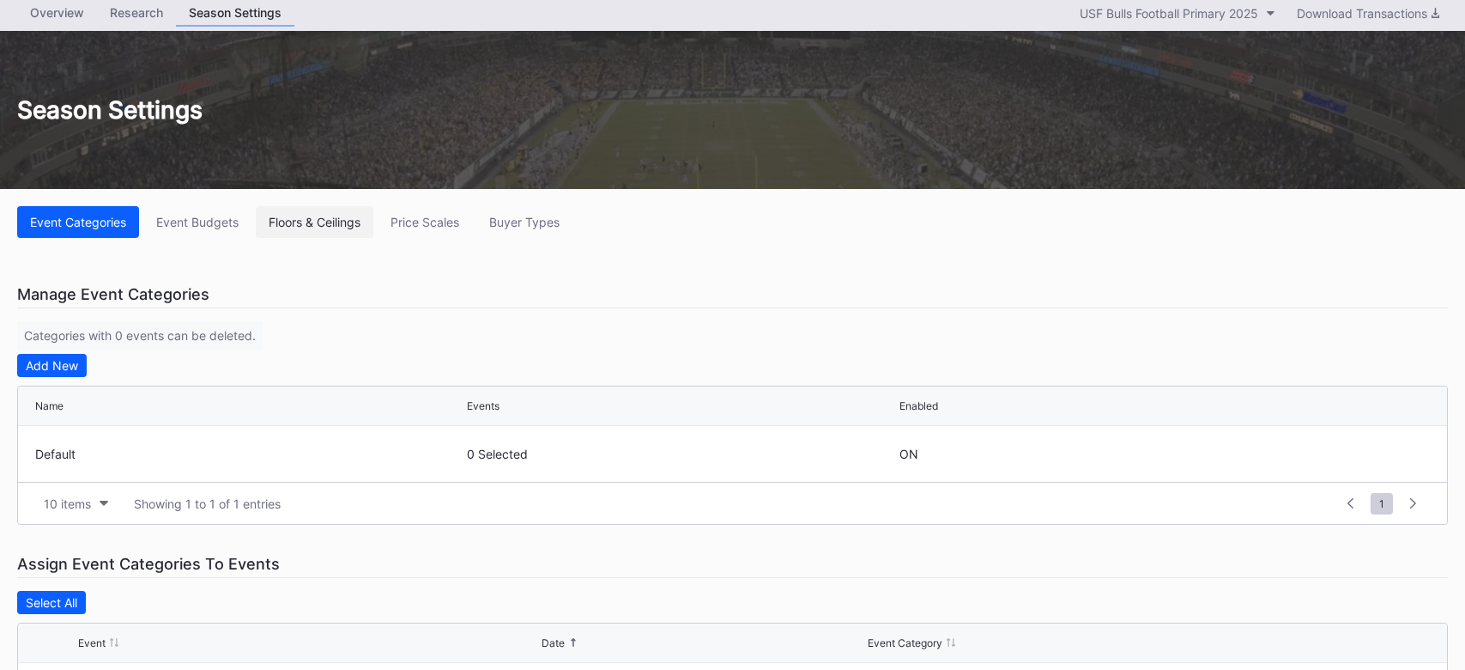
click at [325, 225] on div "Floors & Ceilings" at bounding box center [315, 222] width 92 height 15
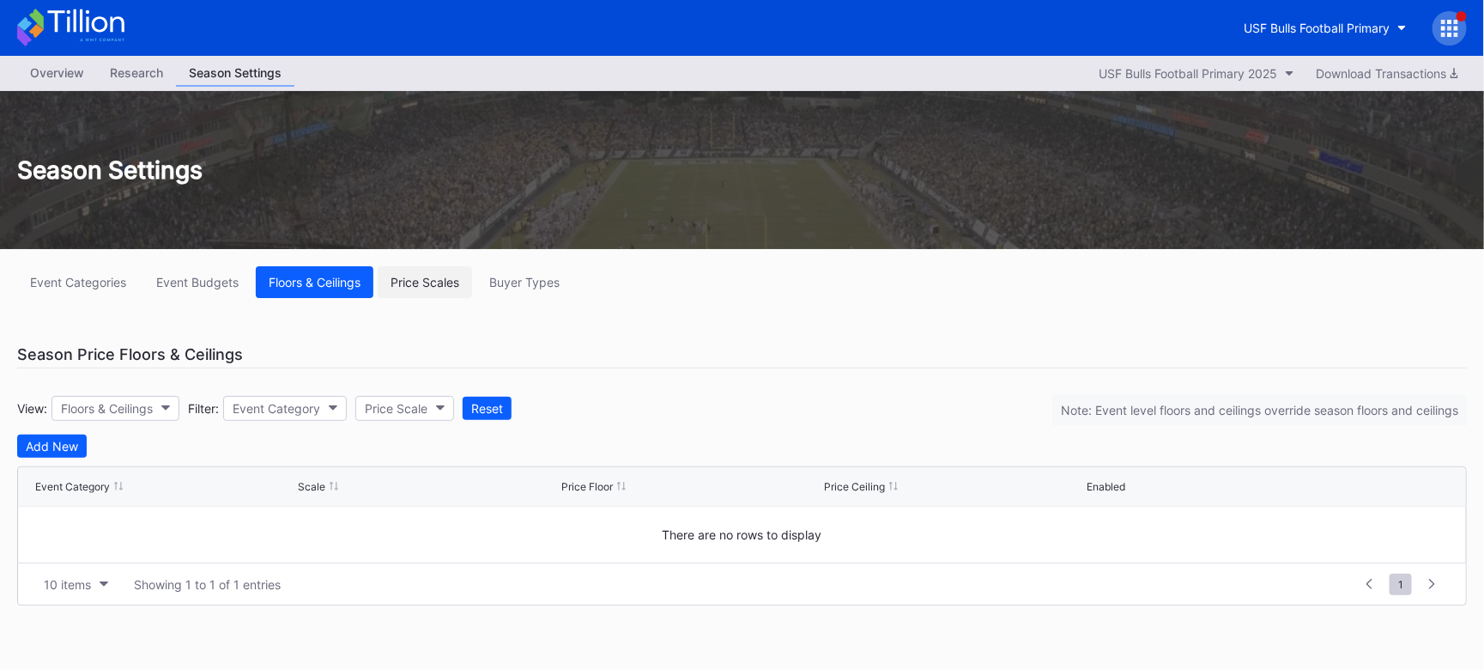
click at [424, 285] on div "Price Scales" at bounding box center [425, 282] width 69 height 15
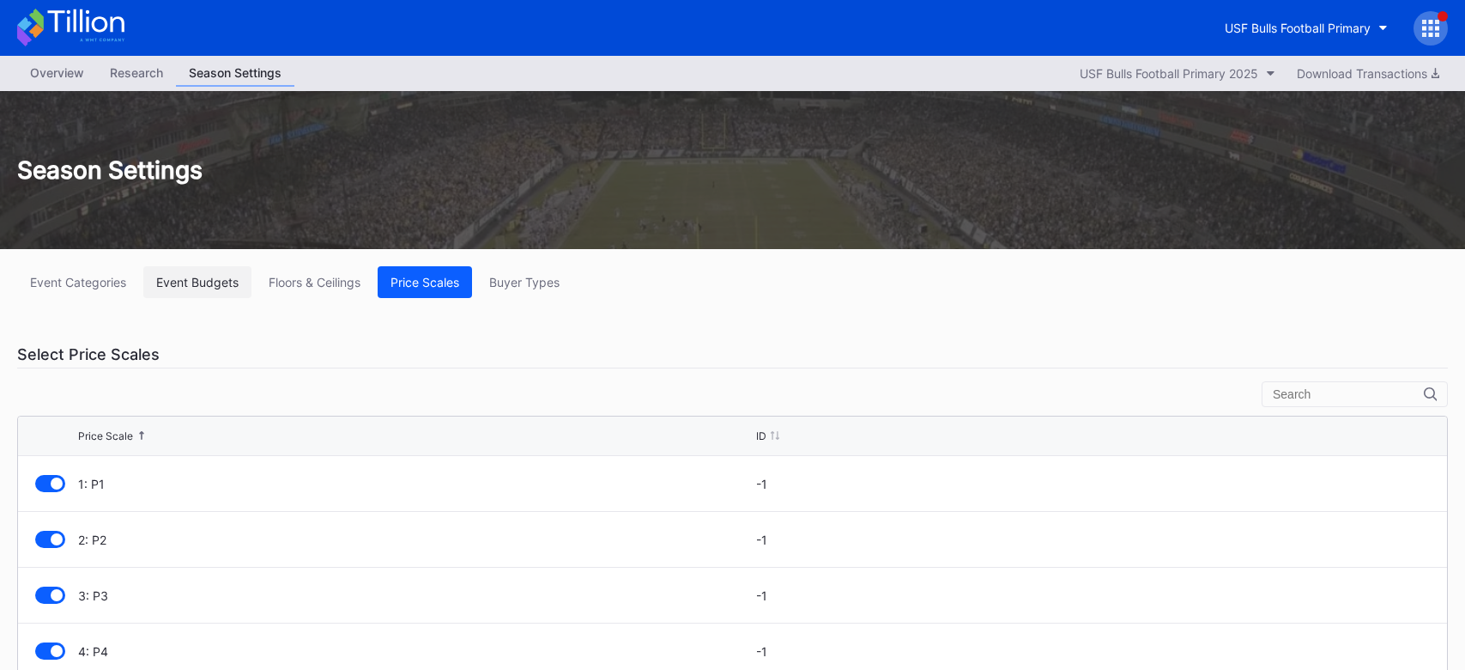
click at [209, 296] on button "Event Budgets" at bounding box center [197, 282] width 108 height 32
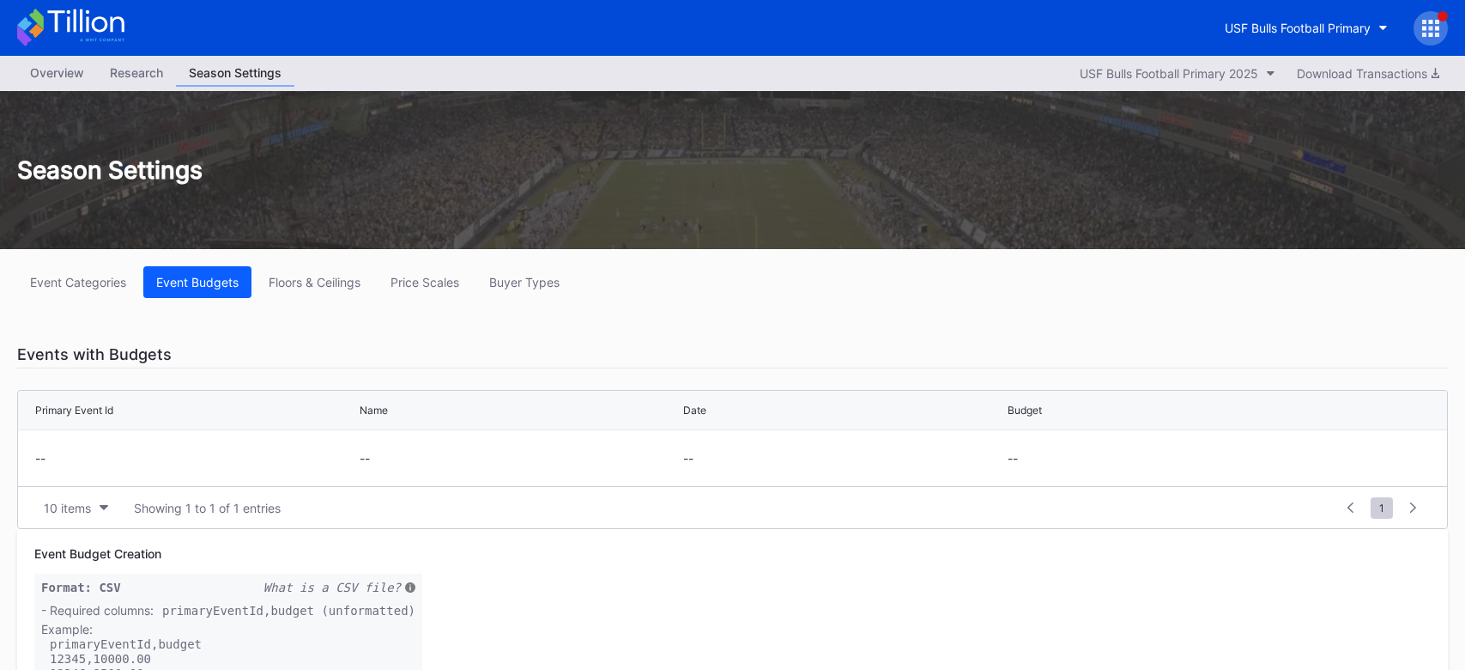
click at [506, 292] on button "Buyer Types" at bounding box center [524, 282] width 96 height 32
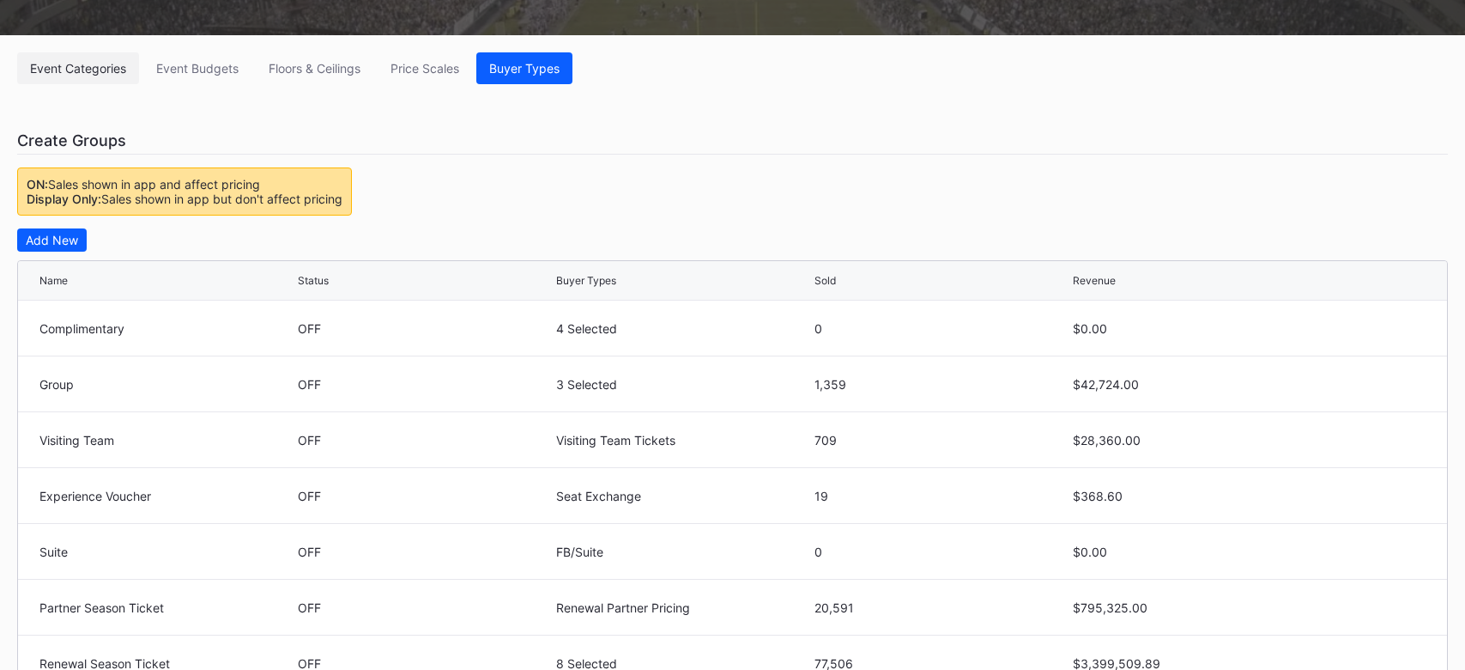
click at [94, 73] on div "Event Categories" at bounding box center [78, 68] width 96 height 15
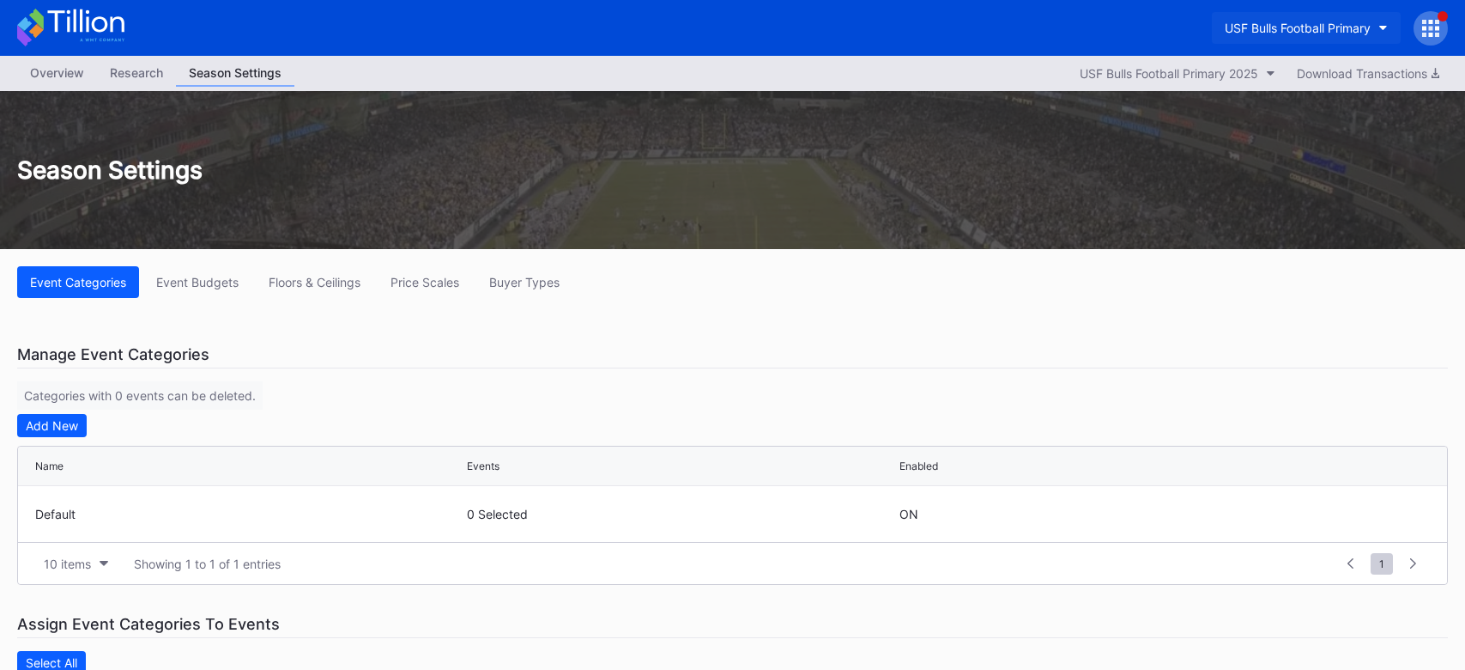
click at [1372, 37] on button "USF Bulls Football Primary" at bounding box center [1306, 28] width 189 height 32
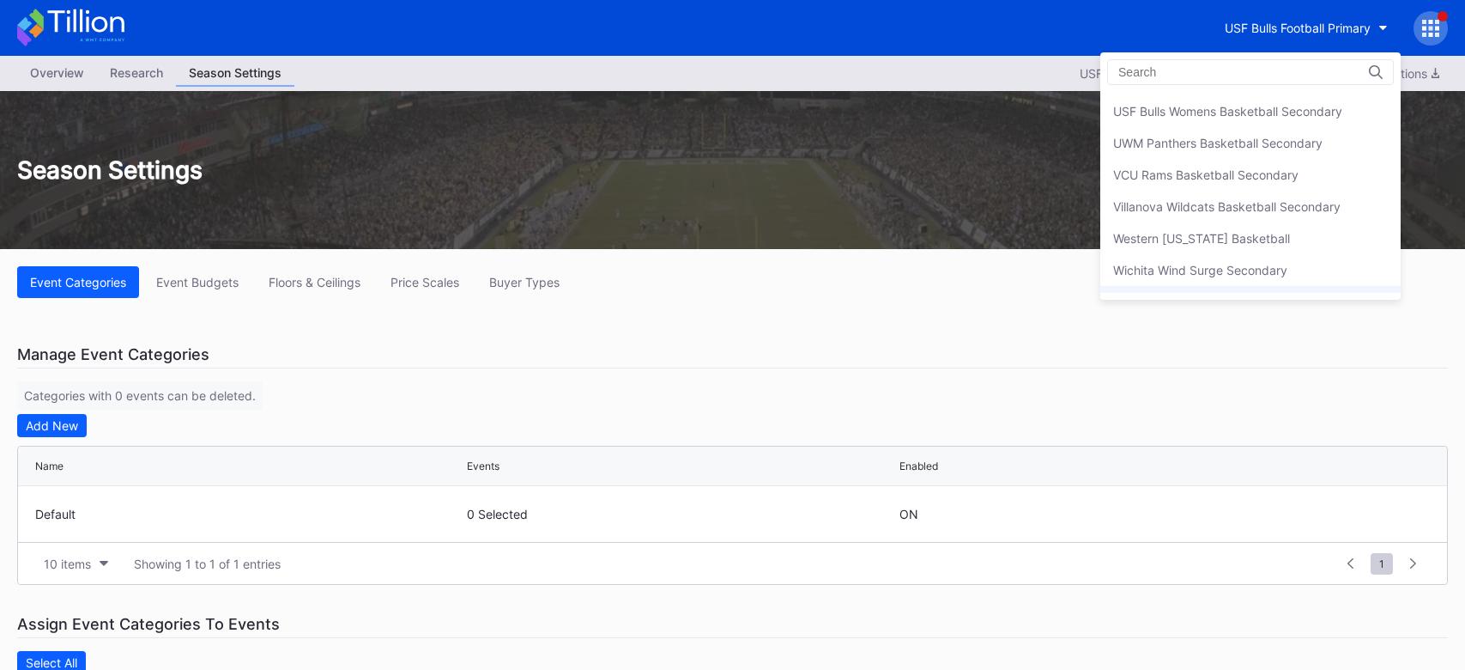
click at [1183, 286] on div "WooSox Primary" at bounding box center [1250, 302] width 300 height 32
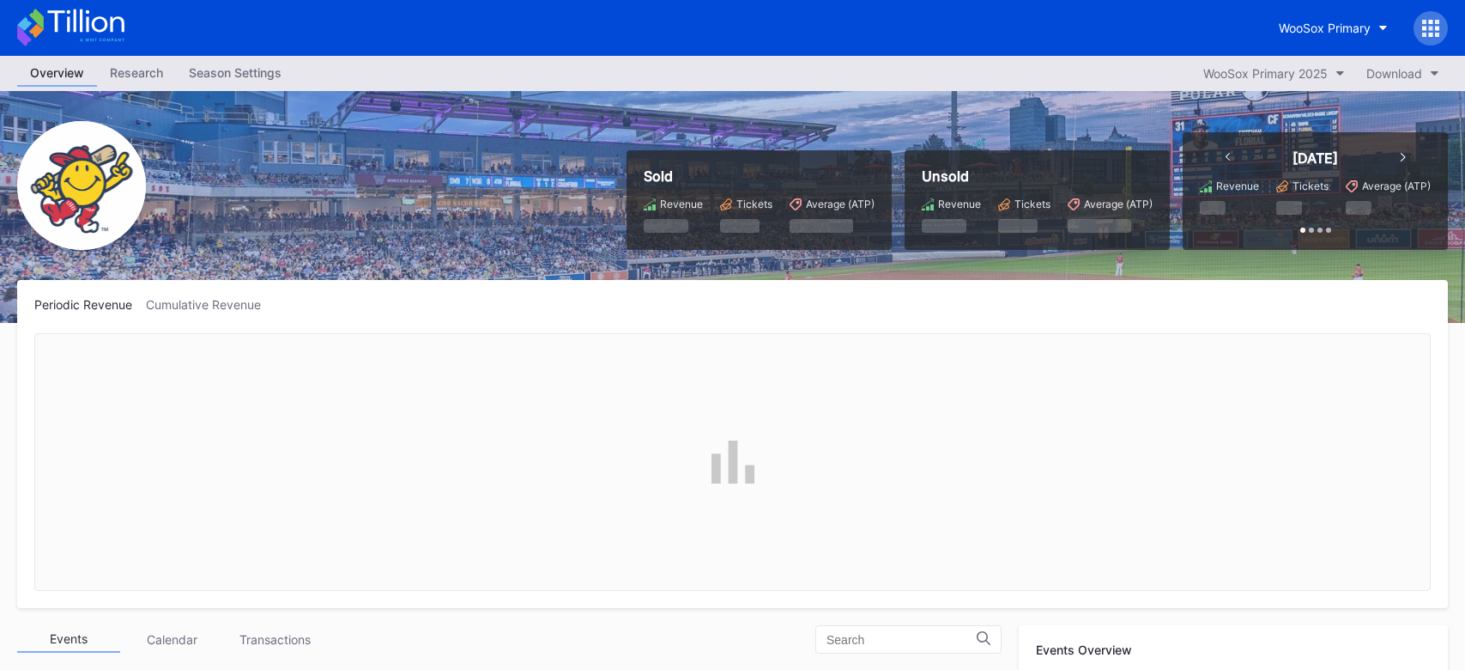
scroll to position [1780, 0]
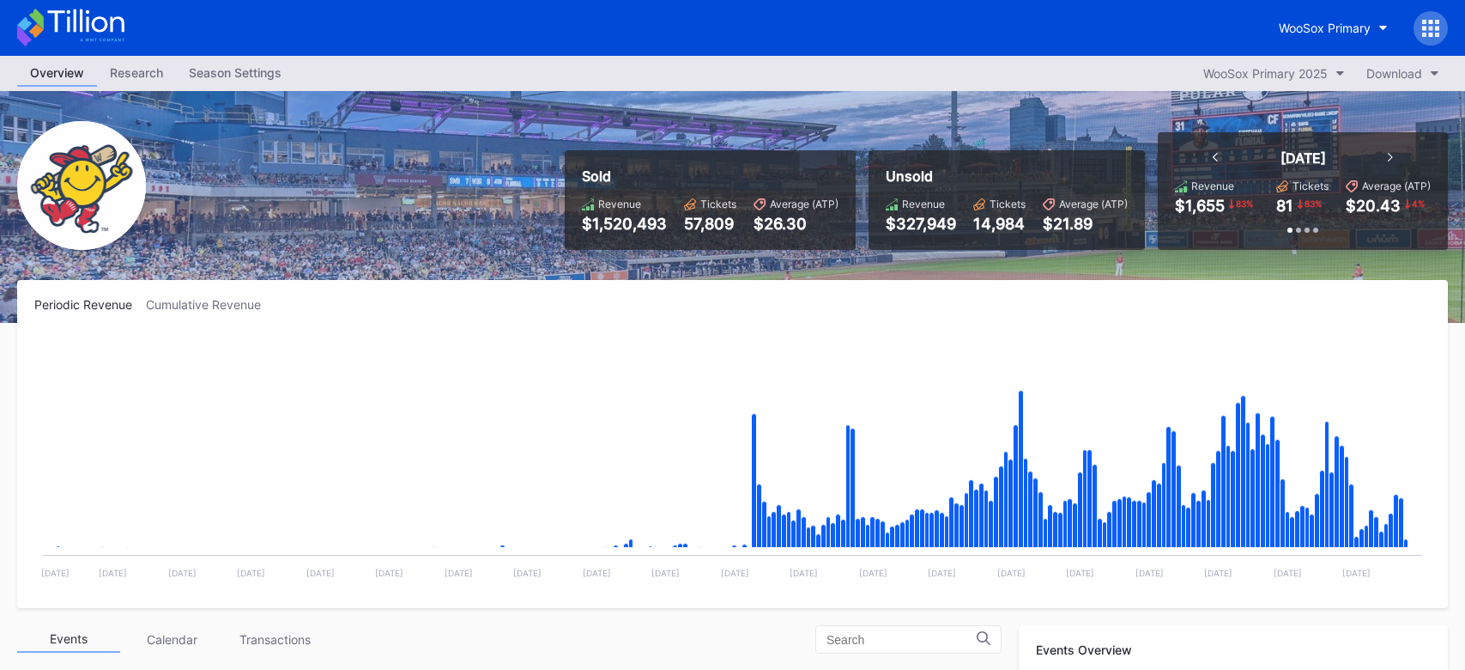
click at [224, 69] on div "Season Settings" at bounding box center [235, 72] width 118 height 25
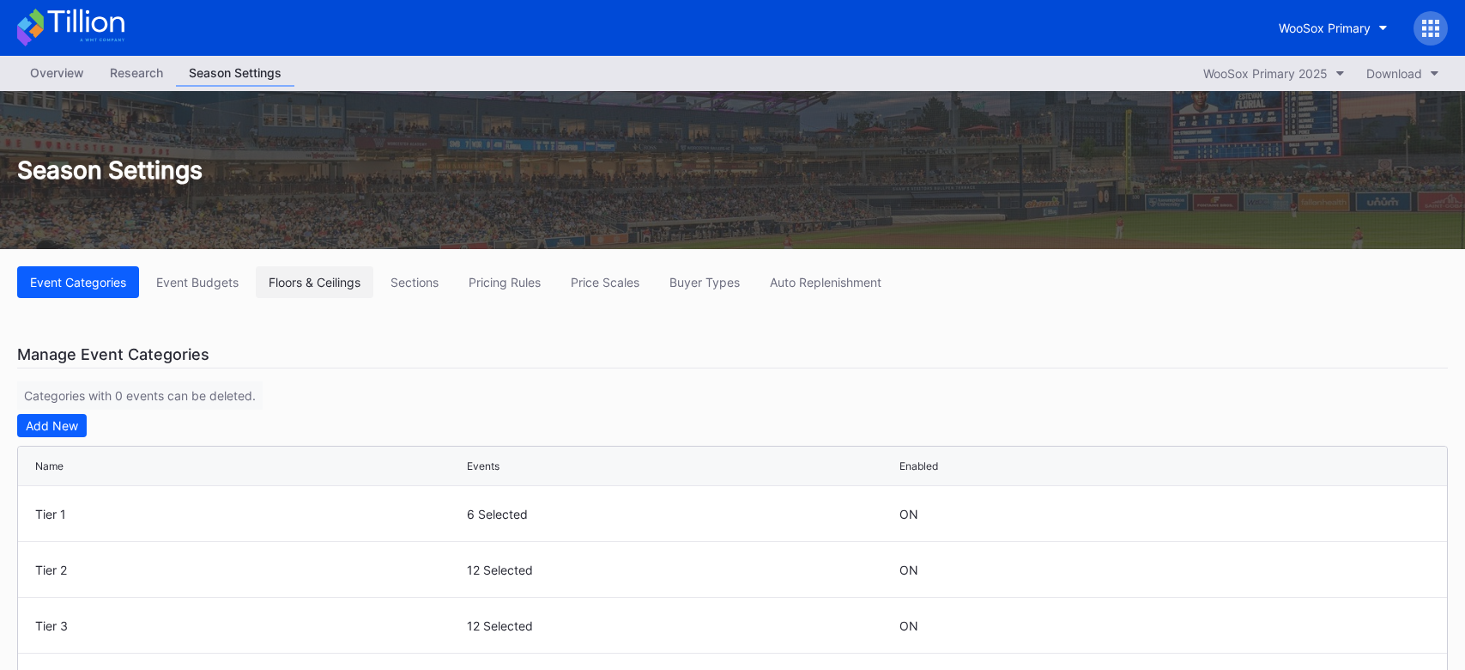
click at [296, 286] on div "Floors & Ceilings" at bounding box center [315, 282] width 92 height 15
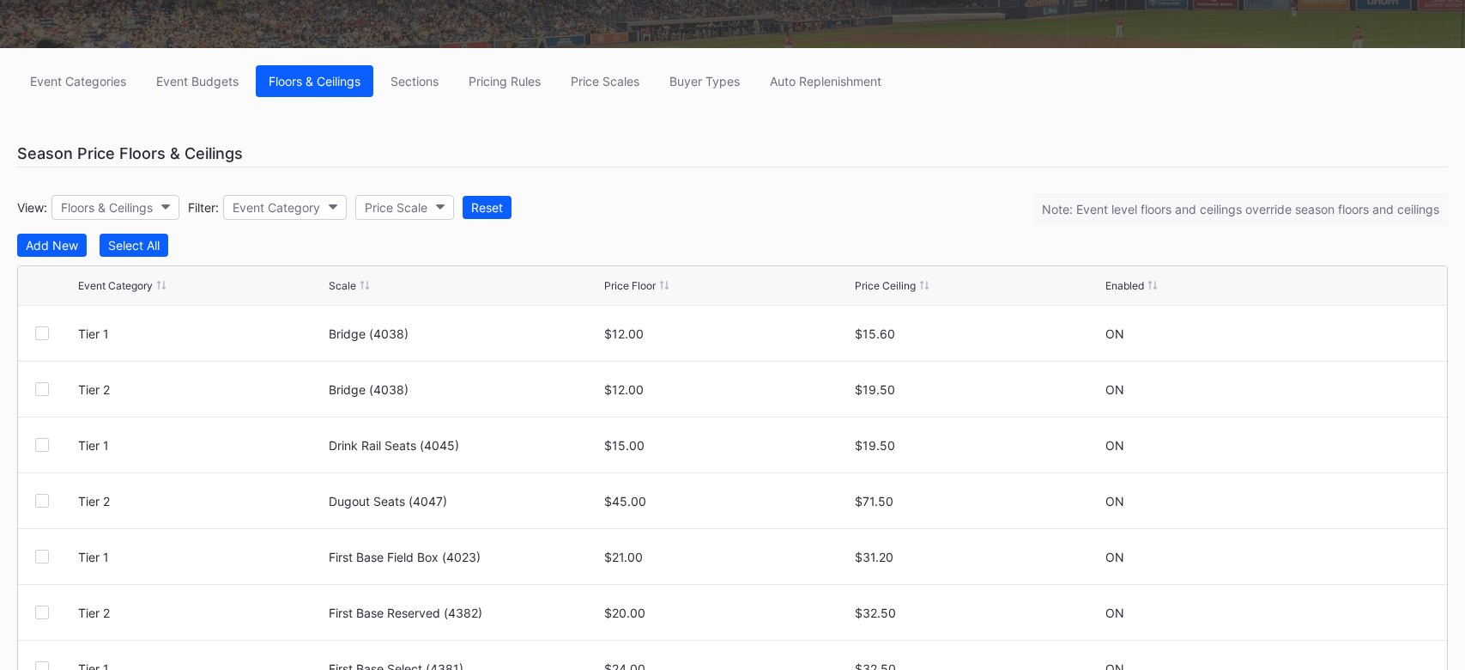
scroll to position [199, 0]
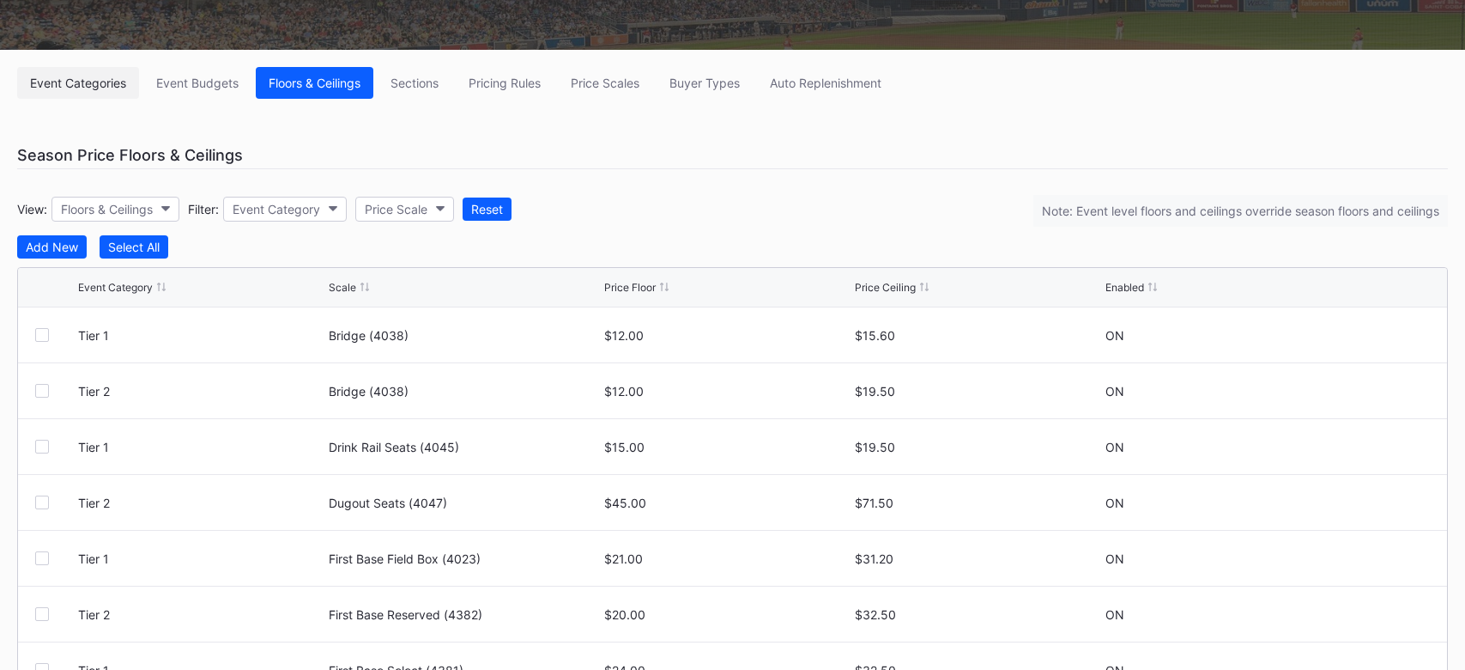
click at [88, 85] on div "Event Categories" at bounding box center [78, 83] width 96 height 15
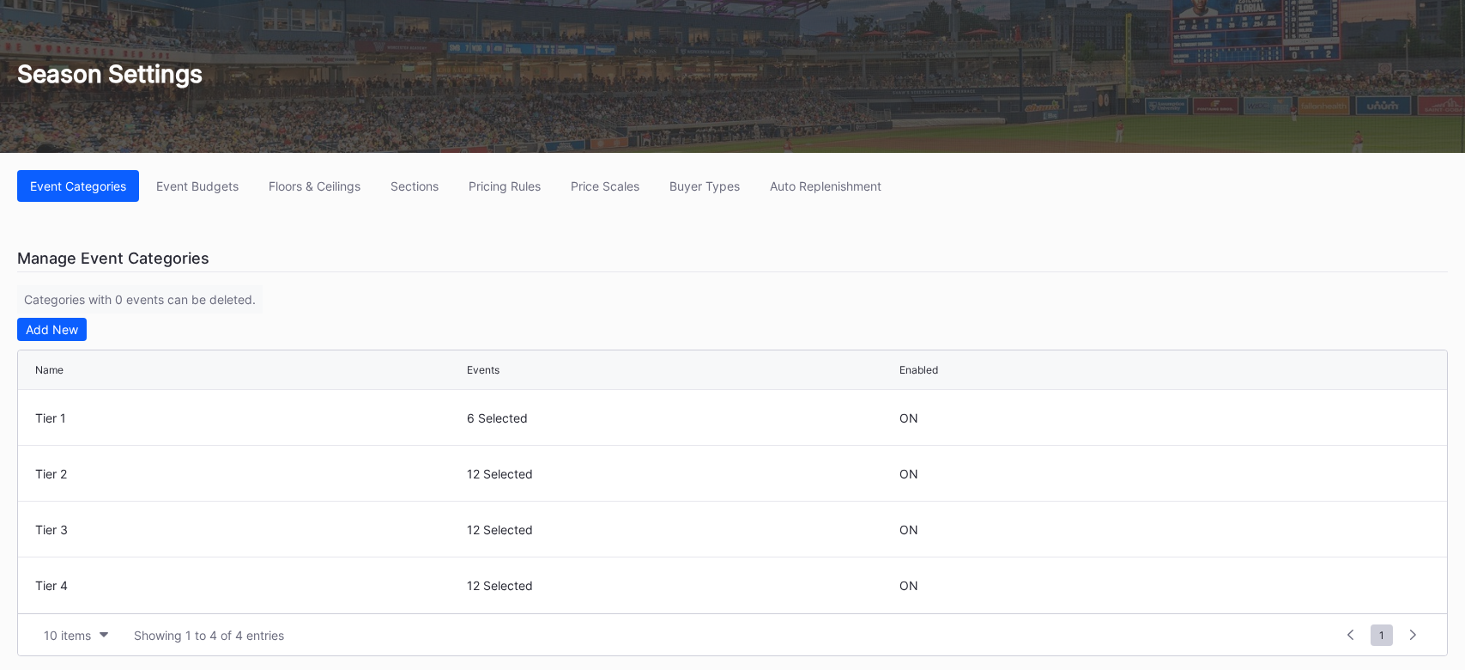
scroll to position [104, 0]
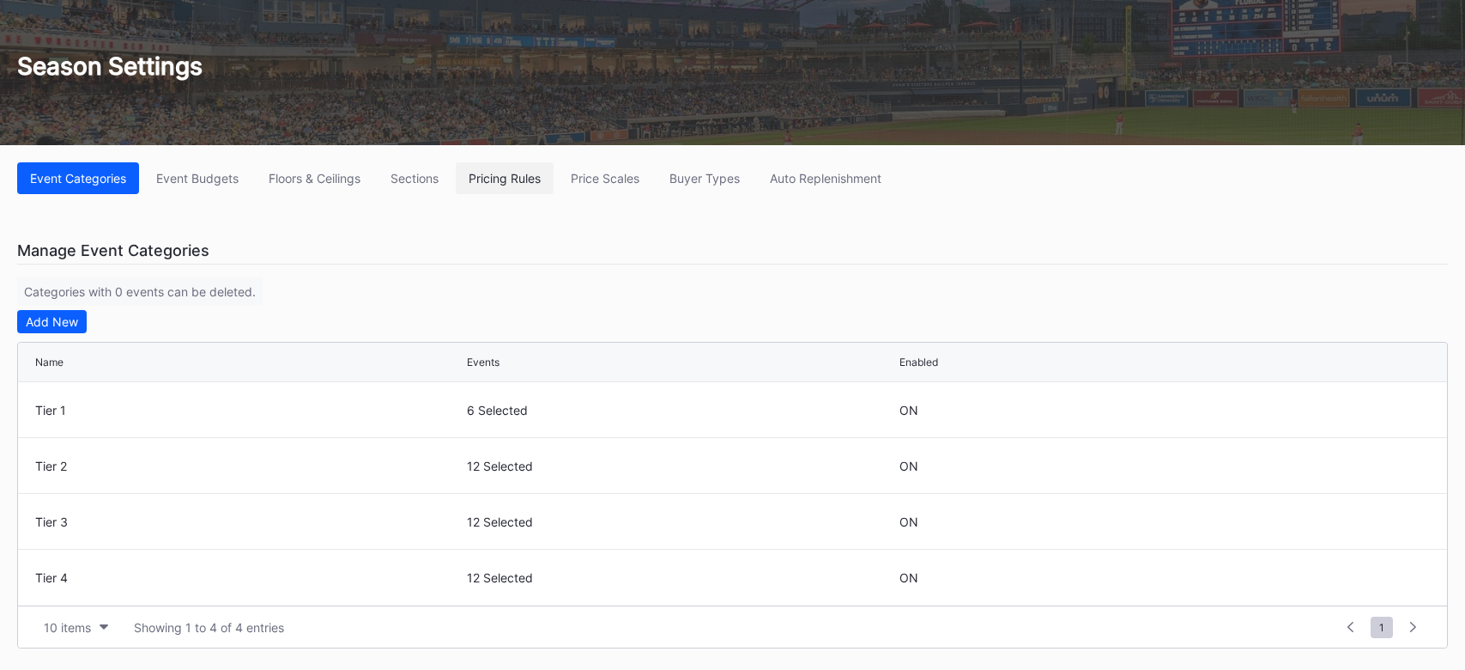
click at [514, 176] on div "Pricing Rules" at bounding box center [505, 178] width 72 height 15
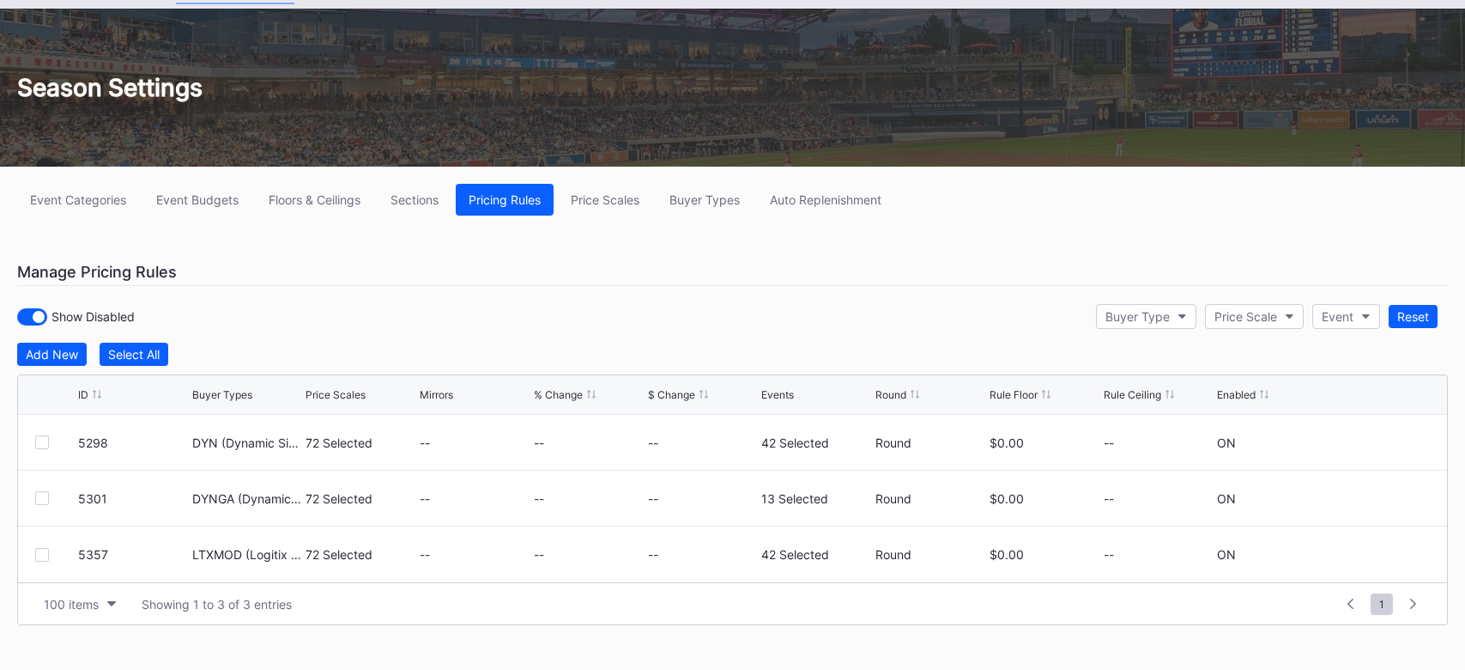
scroll to position [100, 0]
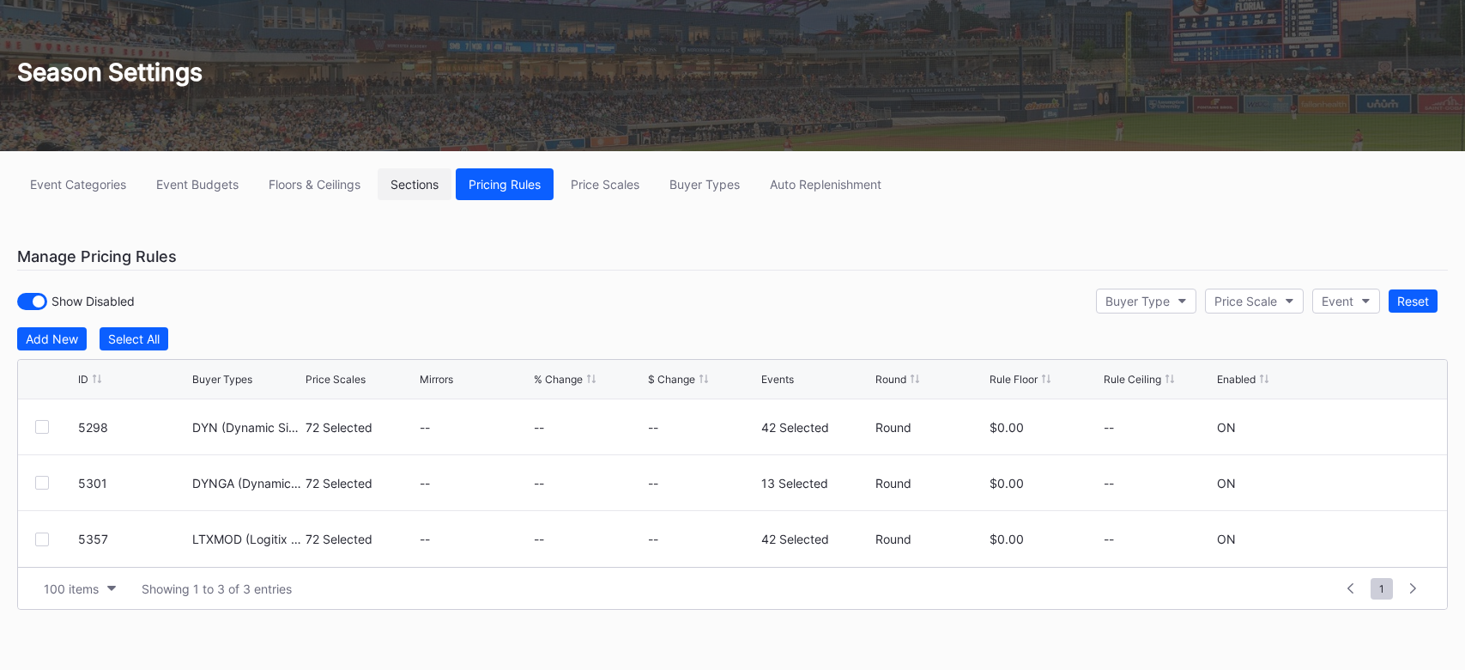
click at [427, 188] on button "Sections" at bounding box center [415, 184] width 74 height 32
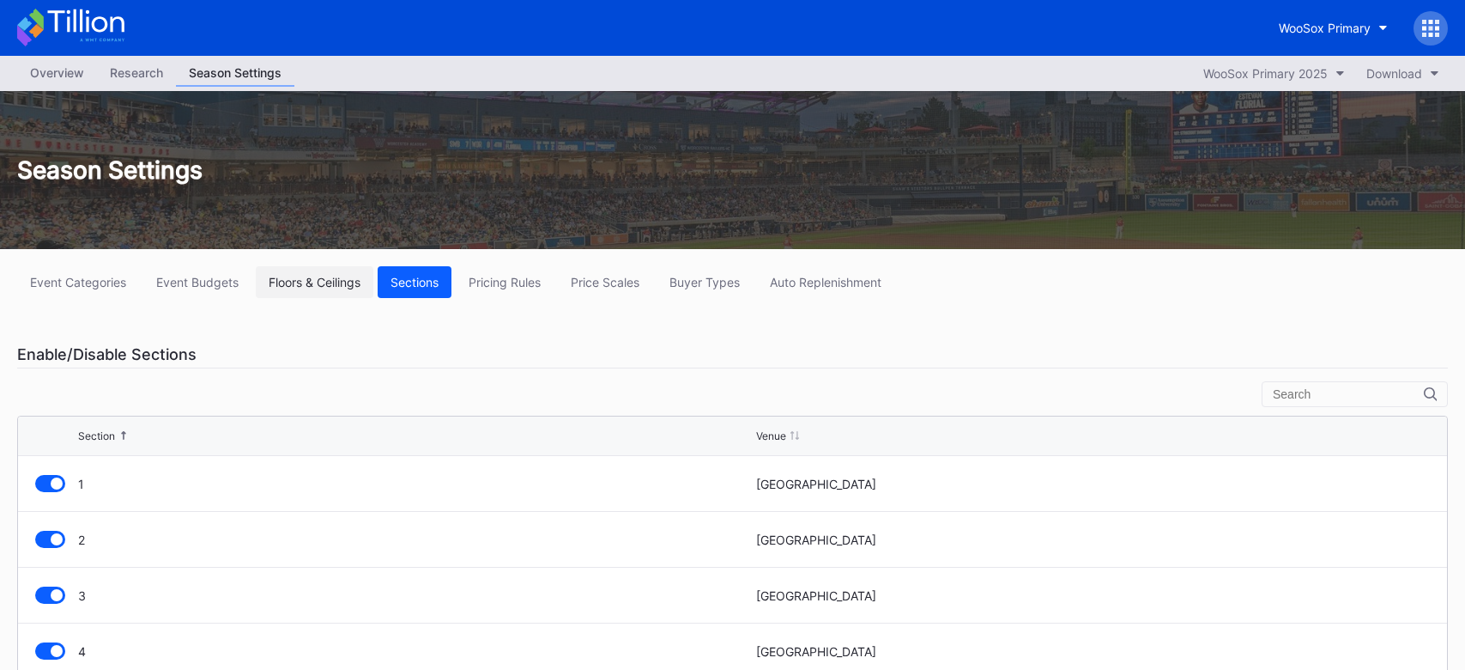
click at [302, 284] on div "Floors & Ceilings" at bounding box center [315, 282] width 92 height 15
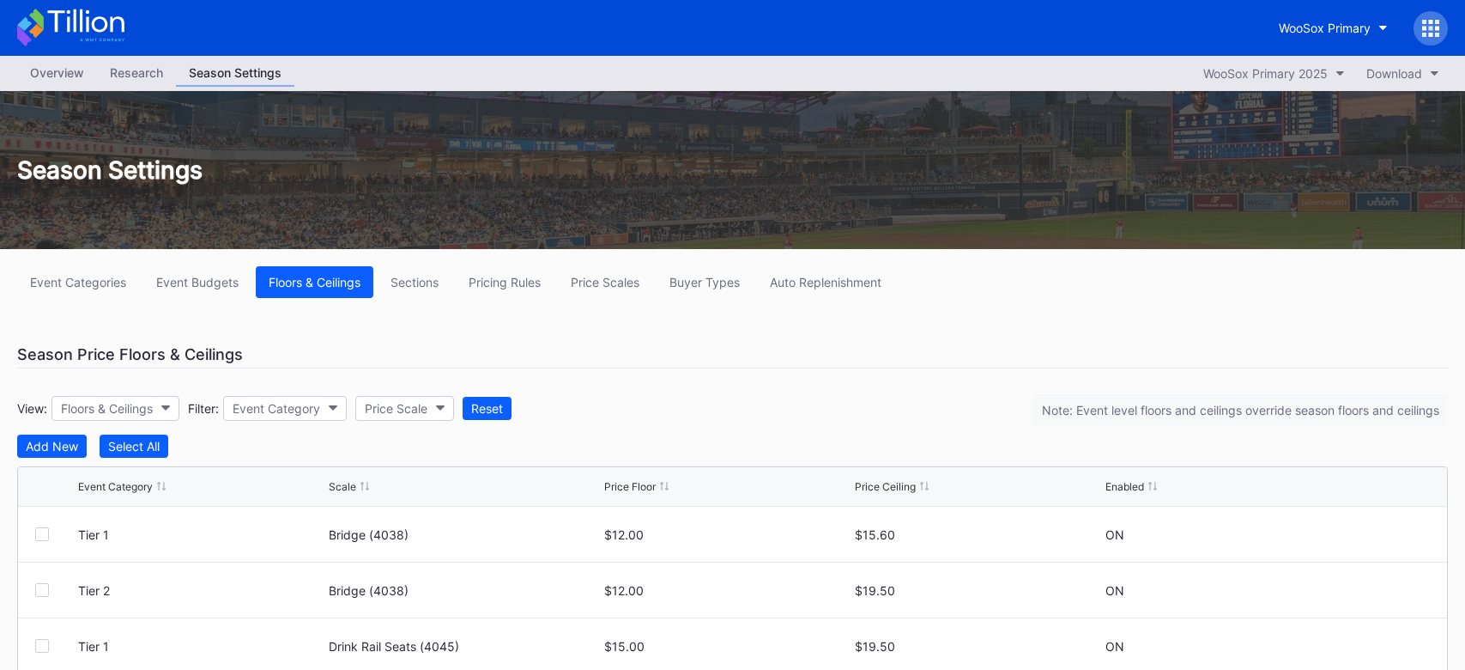
click at [64, 82] on div "Overview" at bounding box center [57, 72] width 80 height 25
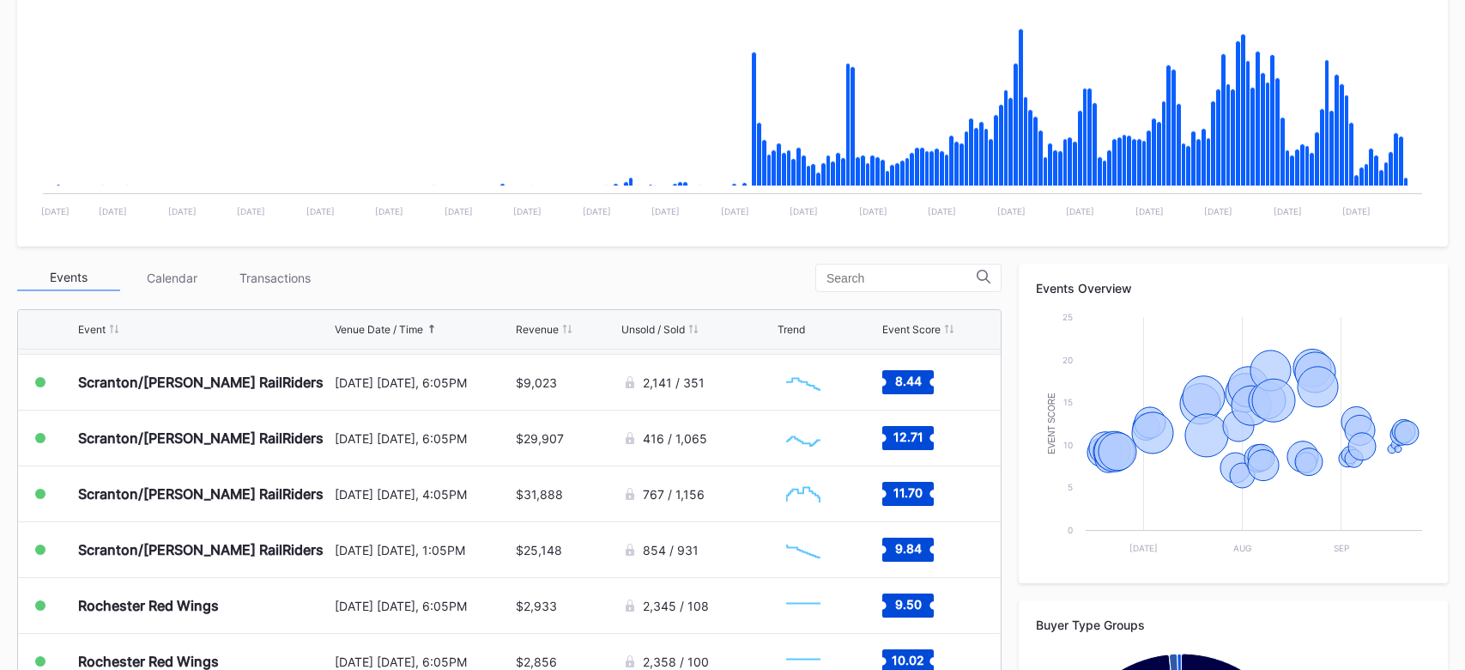
scroll to position [444, 0]
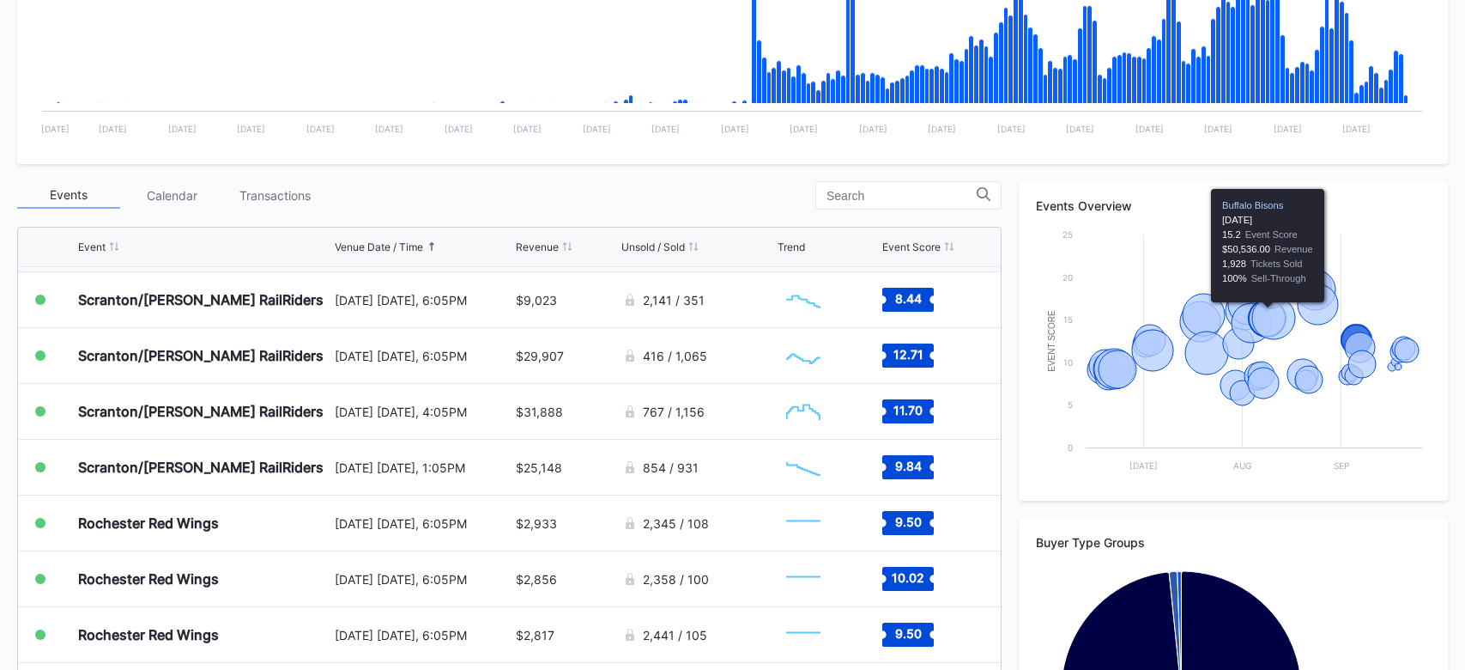
click at [1265, 324] on icon "Chart title" at bounding box center [1273, 317] width 43 height 43
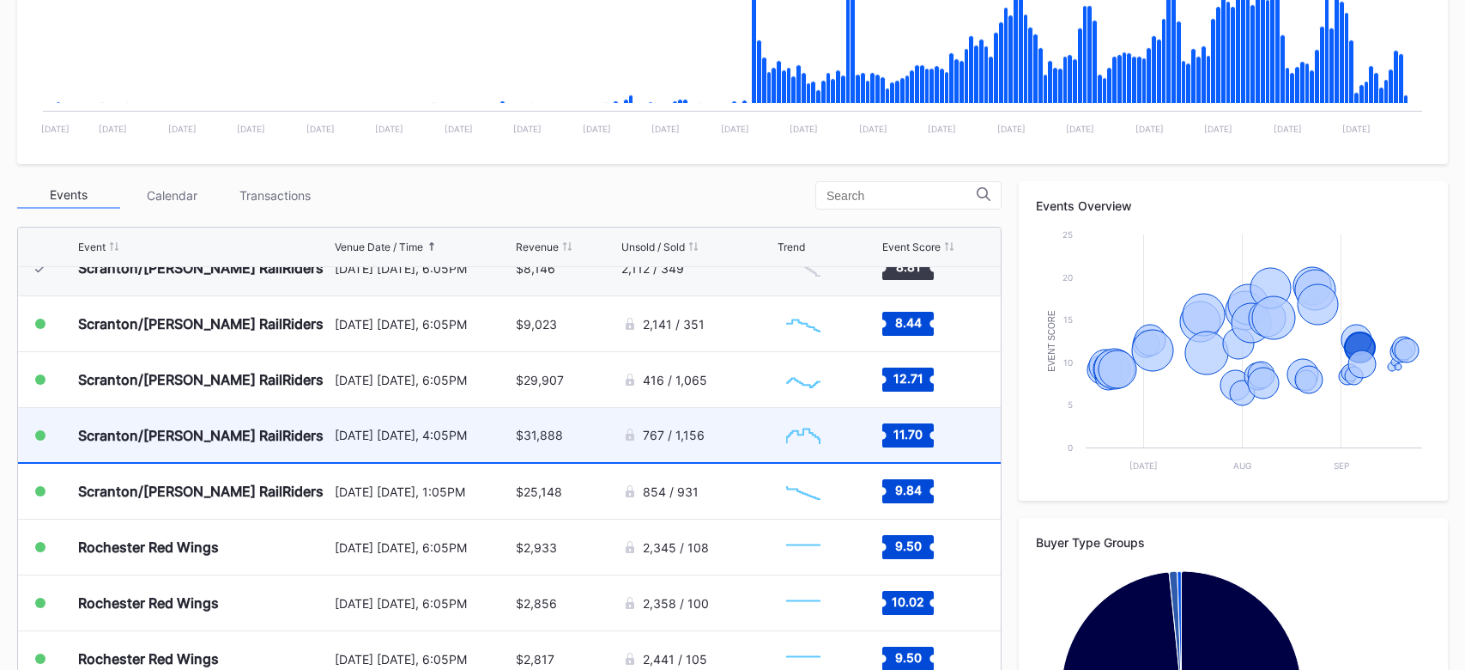
scroll to position [1755, 0]
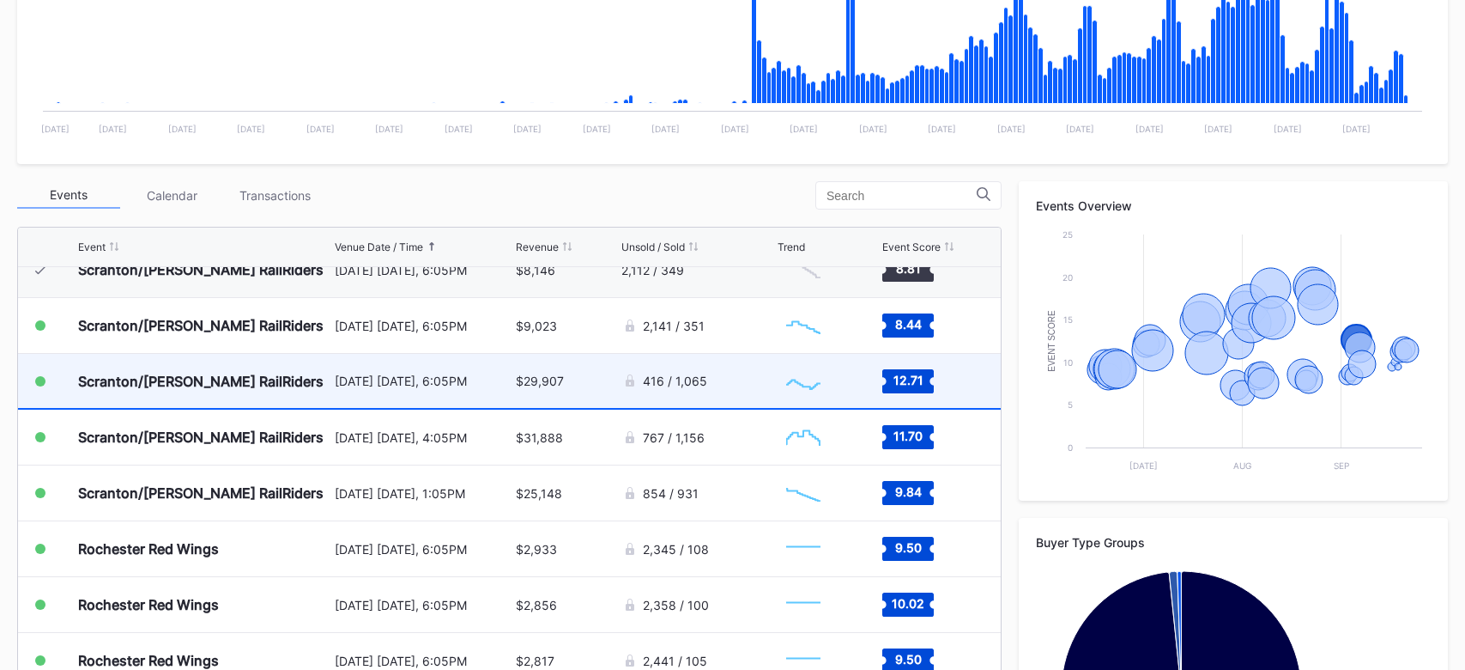
click at [231, 380] on div "Scranton/[PERSON_NAME] RailRiders" at bounding box center [201, 381] width 246 height 17
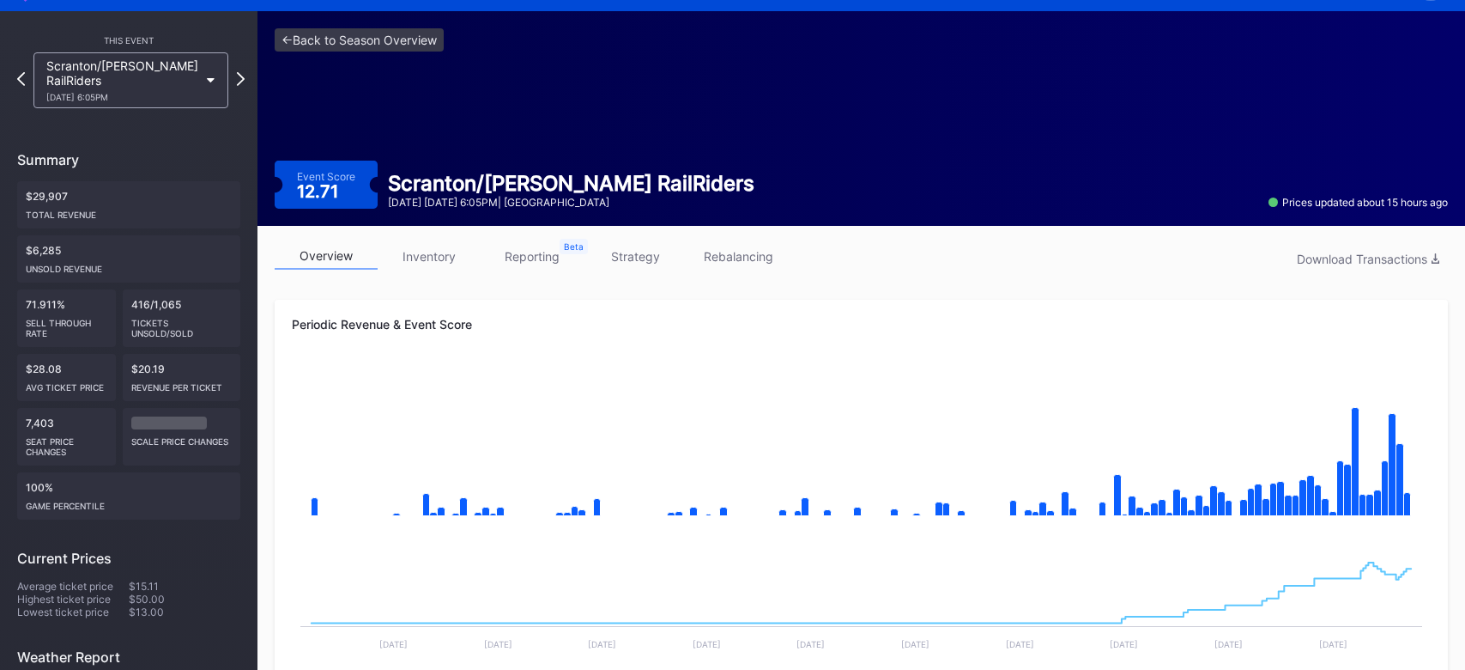
scroll to position [98, 0]
